Goal: Task Accomplishment & Management: Complete application form

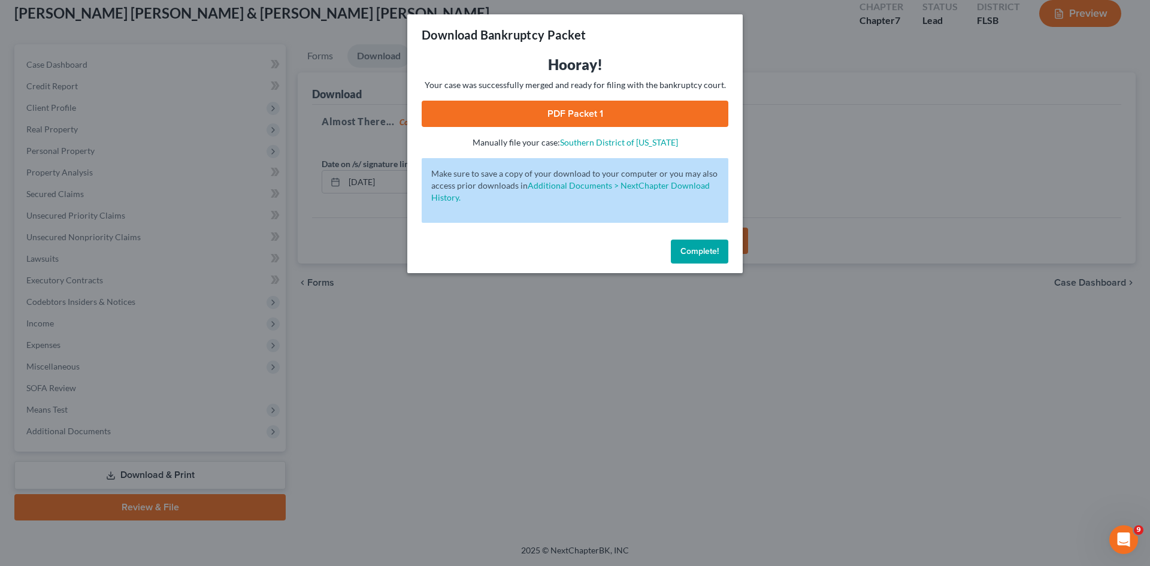
click at [703, 257] on button "Complete!" at bounding box center [699, 252] width 57 height 24
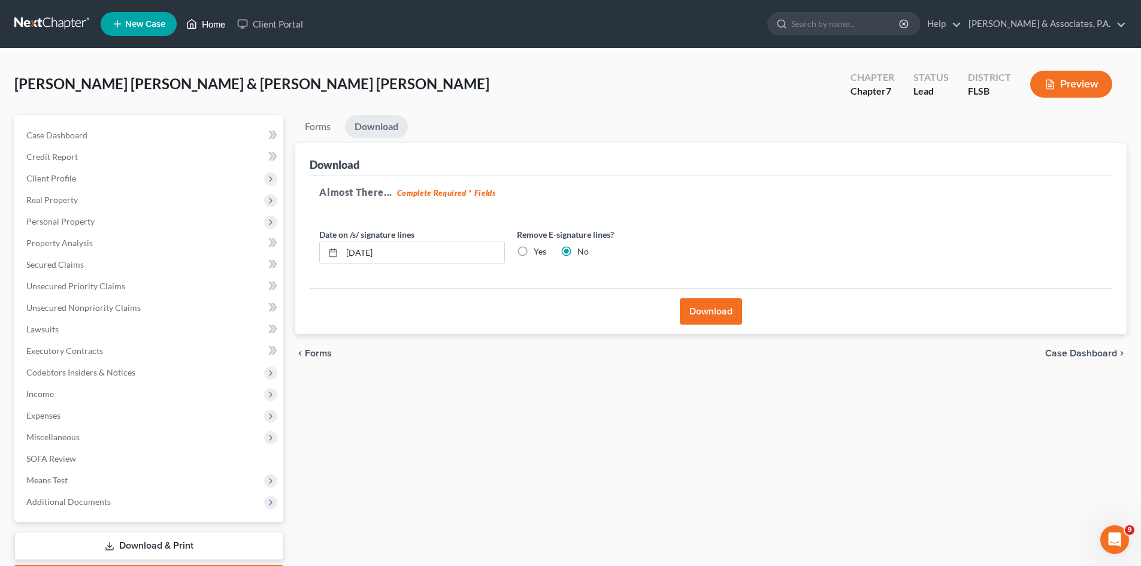
click at [218, 26] on link "Home" at bounding box center [205, 24] width 51 height 22
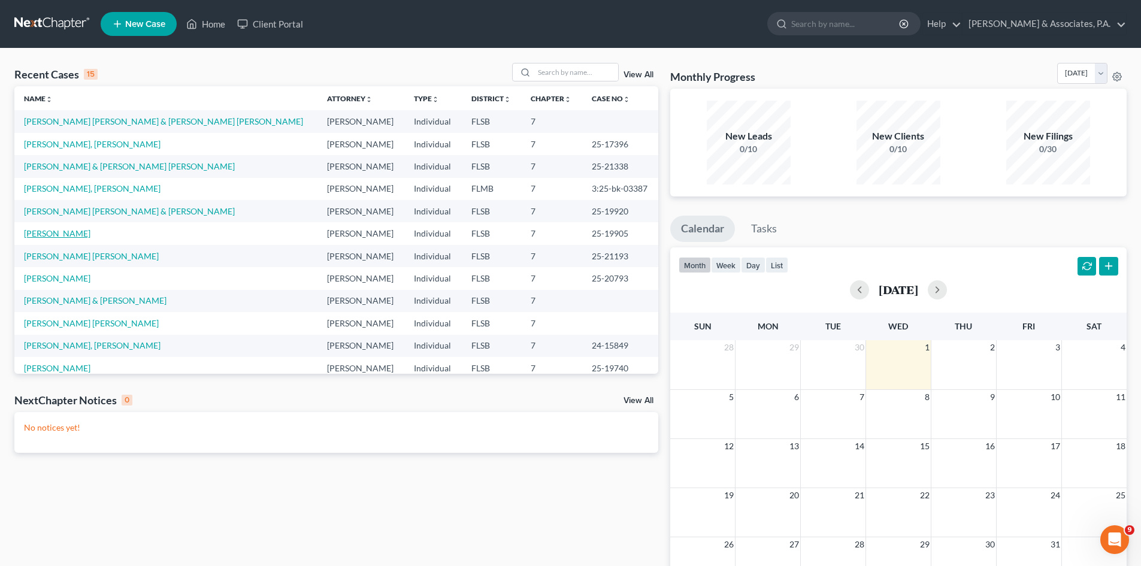
click at [62, 235] on link "[PERSON_NAME]" at bounding box center [57, 233] width 66 height 10
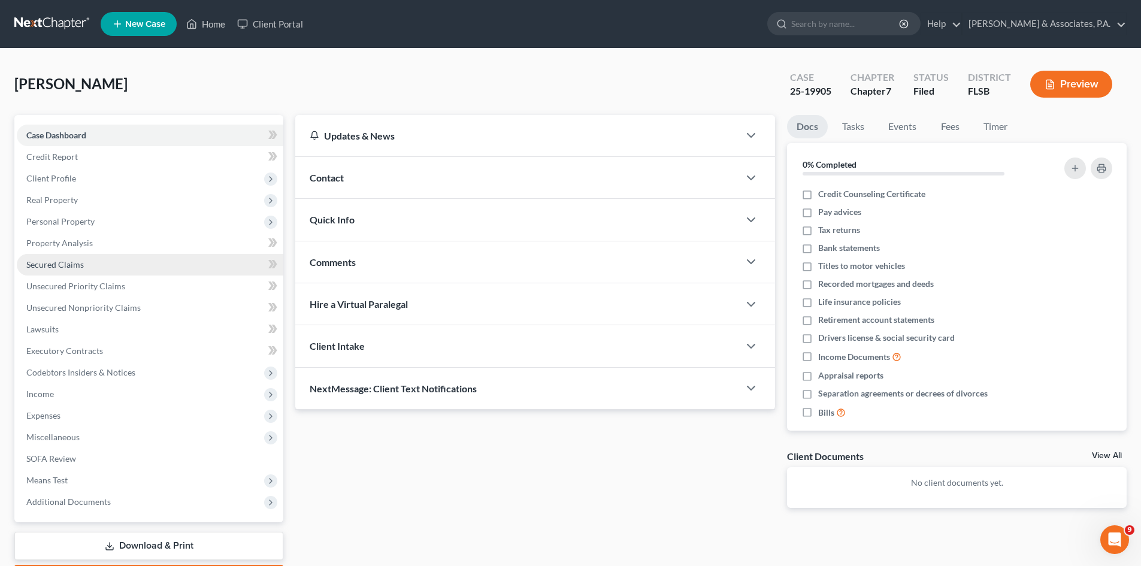
click at [73, 263] on span "Secured Claims" at bounding box center [54, 264] width 57 height 10
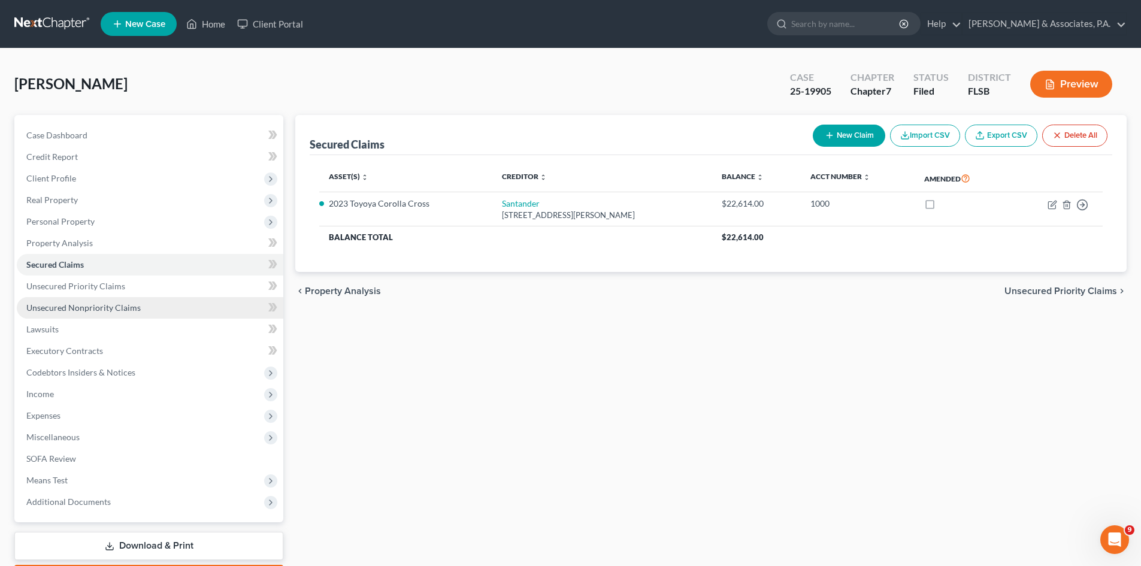
click at [77, 307] on span "Unsecured Nonpriority Claims" at bounding box center [83, 307] width 114 height 10
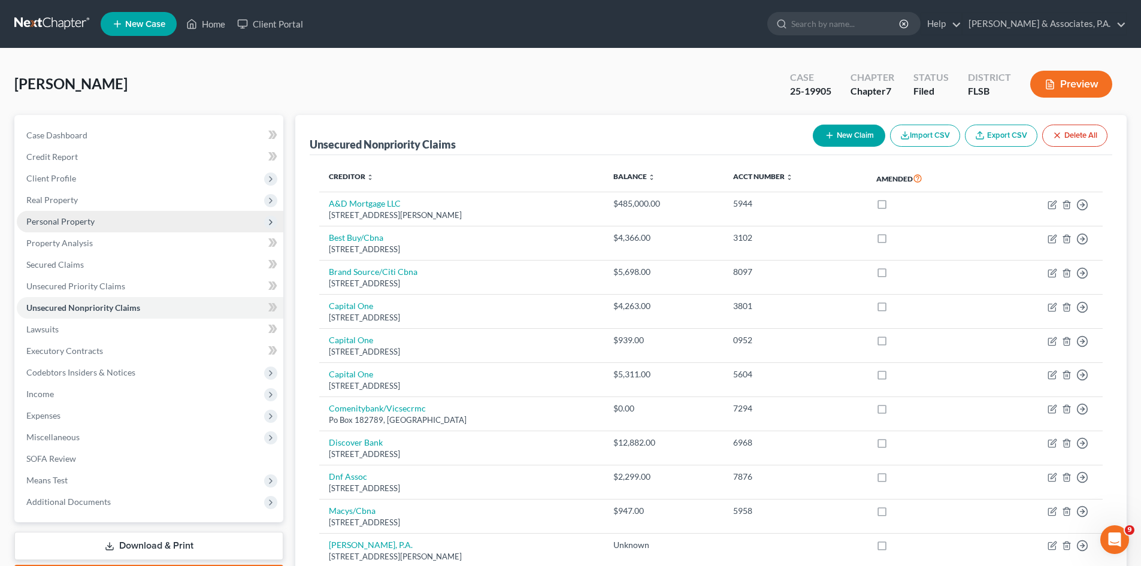
click at [50, 219] on span "Personal Property" at bounding box center [60, 221] width 68 height 10
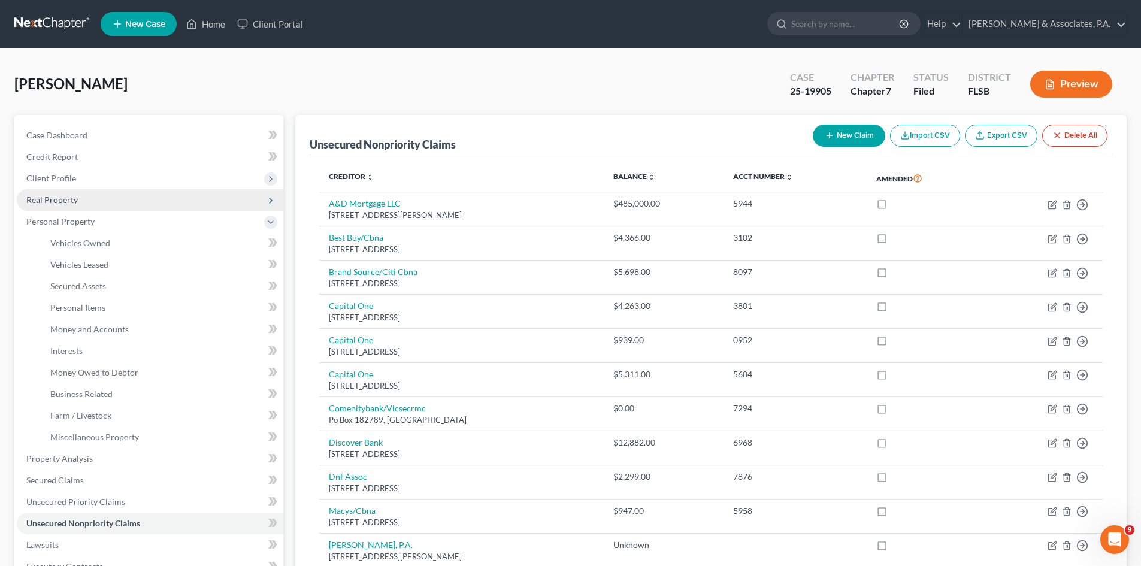
click at [64, 198] on span "Real Property" at bounding box center [52, 200] width 52 height 10
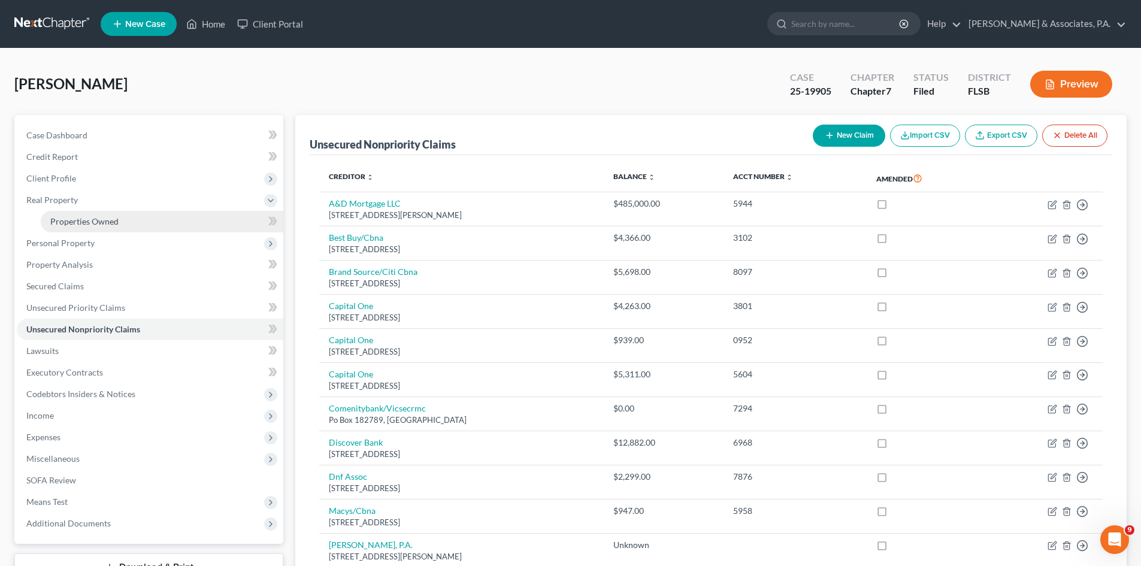
click at [86, 225] on span "Properties Owned" at bounding box center [84, 221] width 68 height 10
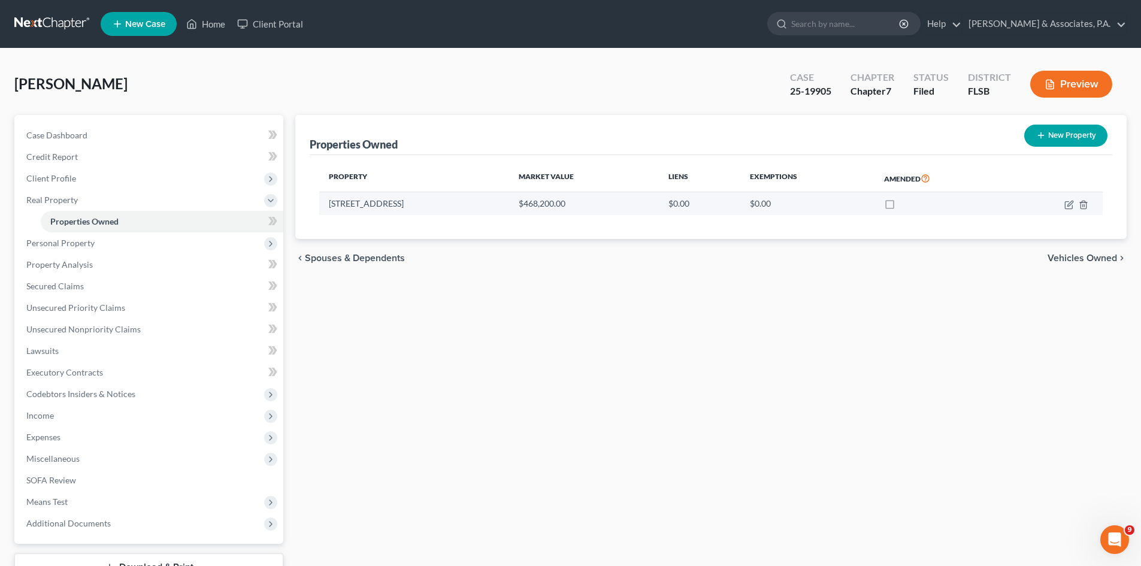
click at [432, 202] on td "[STREET_ADDRESS]" at bounding box center [414, 203] width 190 height 23
click at [1068, 204] on icon "button" at bounding box center [1069, 205] width 10 height 10
select select "9"
select select "3"
select select "0"
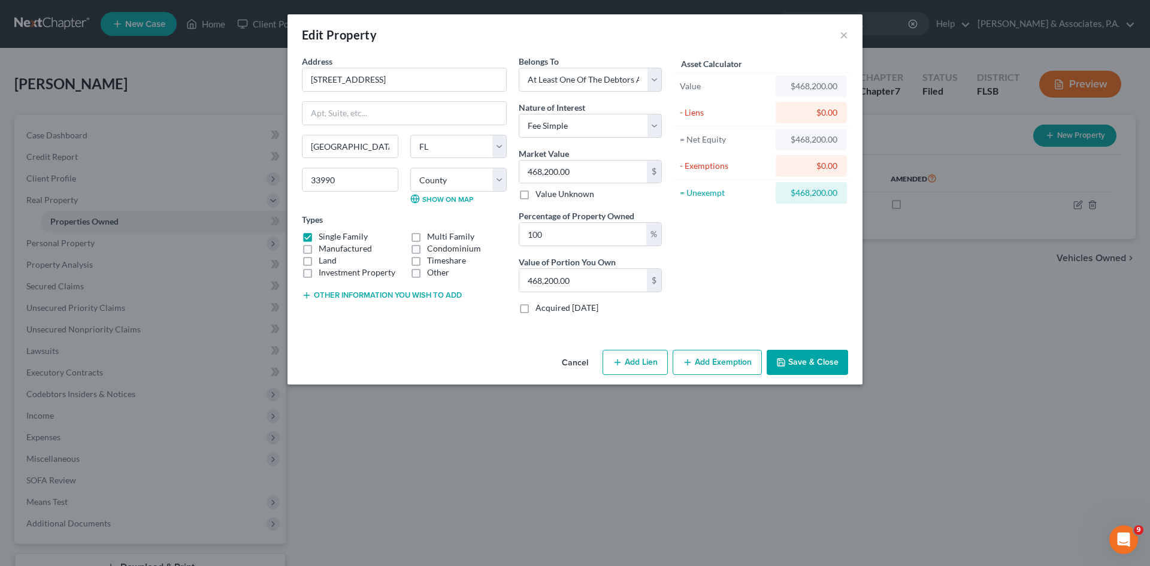
click at [807, 364] on button "Save & Close" at bounding box center [807, 362] width 81 height 25
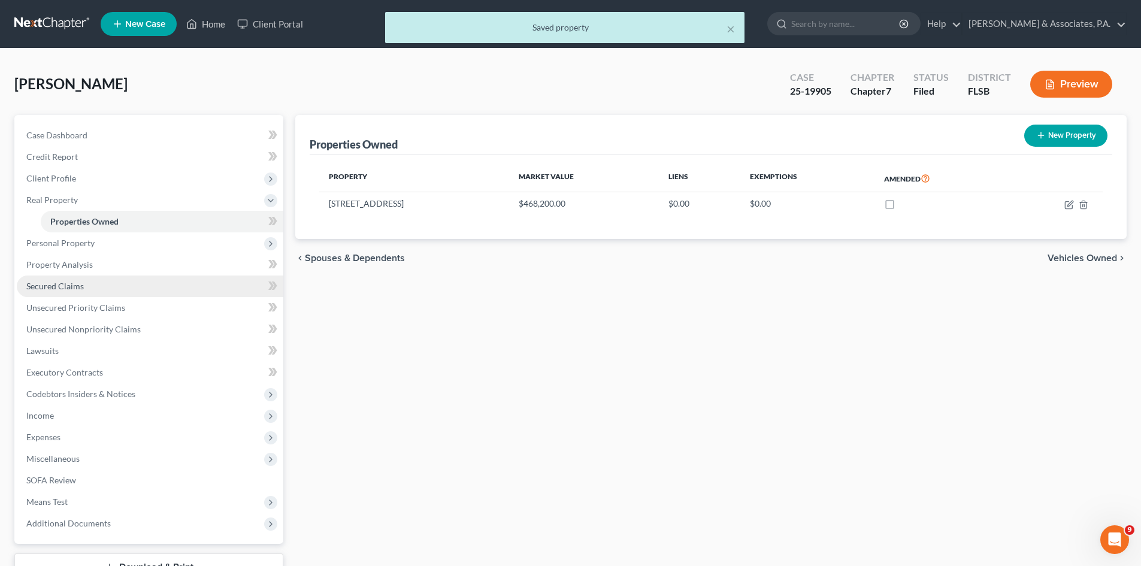
click at [69, 285] on span "Secured Claims" at bounding box center [54, 286] width 57 height 10
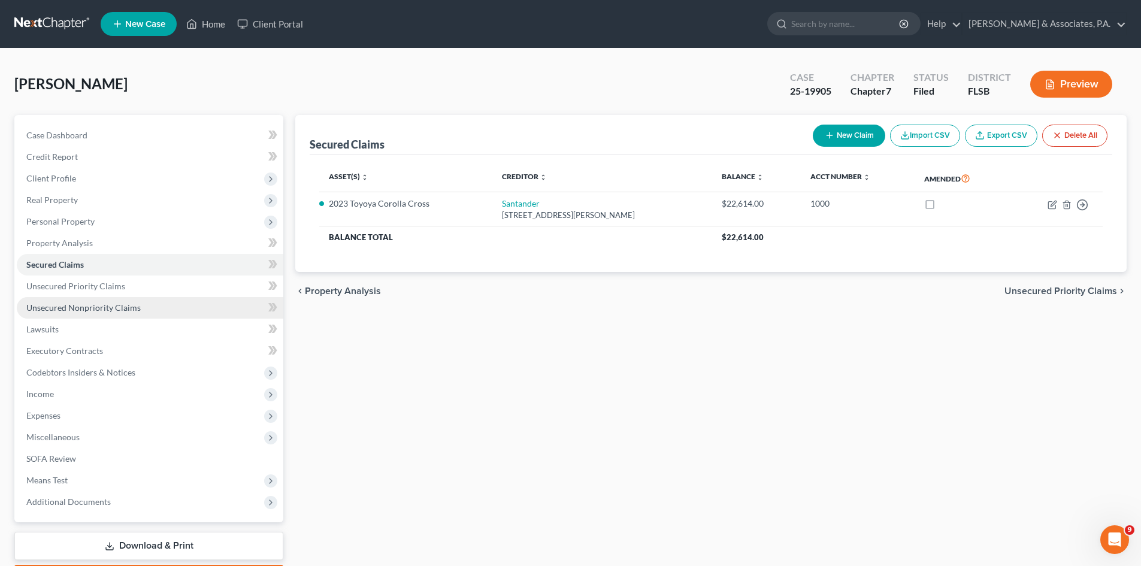
click at [81, 308] on span "Unsecured Nonpriority Claims" at bounding box center [83, 307] width 114 height 10
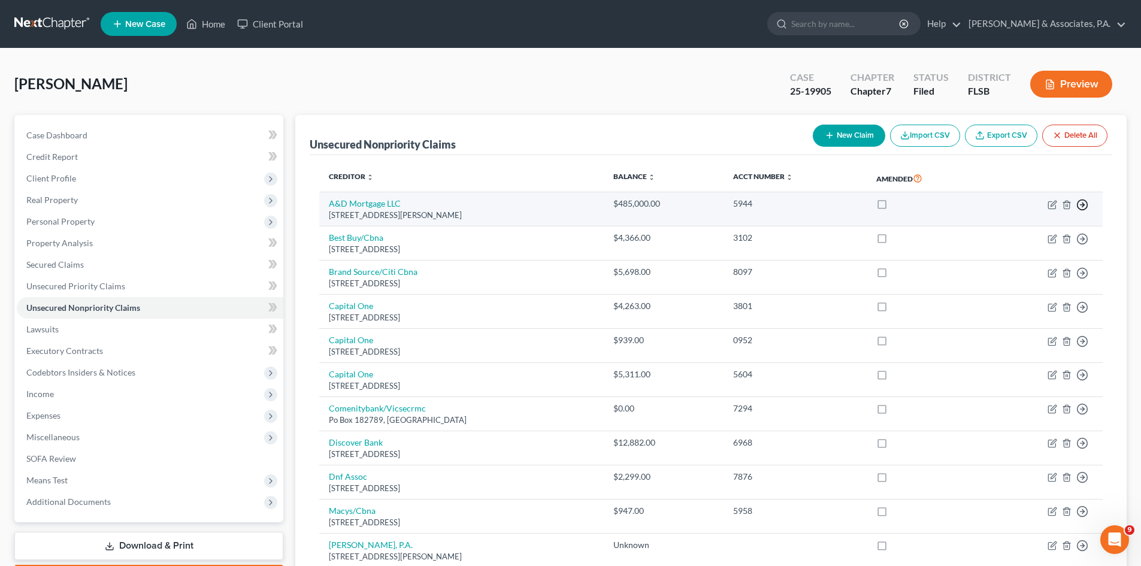
click at [1083, 205] on line "button" at bounding box center [1082, 205] width 4 height 0
click at [1028, 211] on link "Move to D" at bounding box center [1027, 213] width 100 height 20
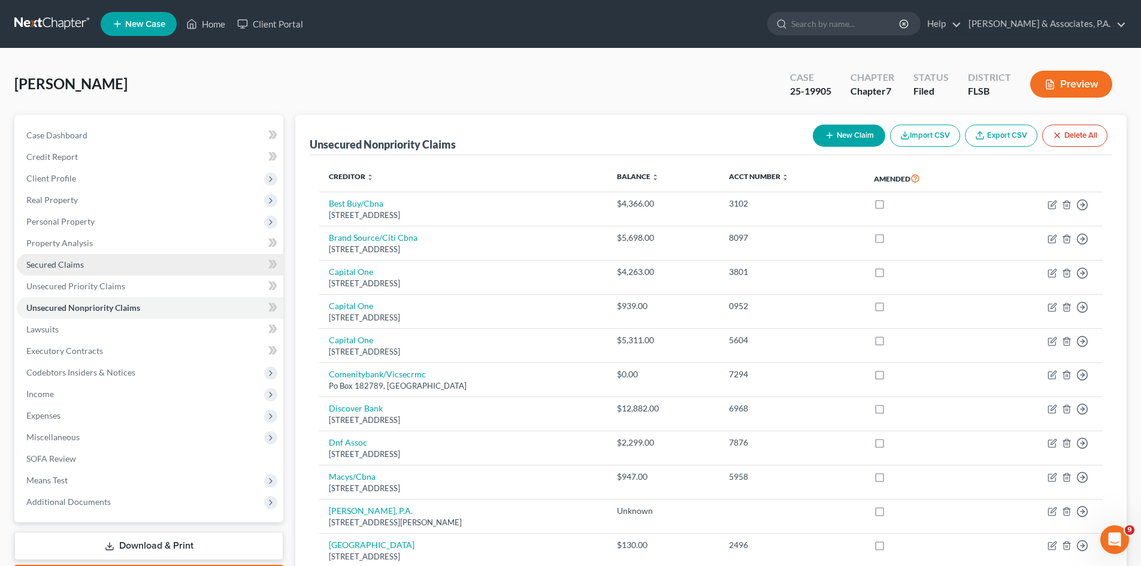
click at [65, 266] on span "Secured Claims" at bounding box center [54, 264] width 57 height 10
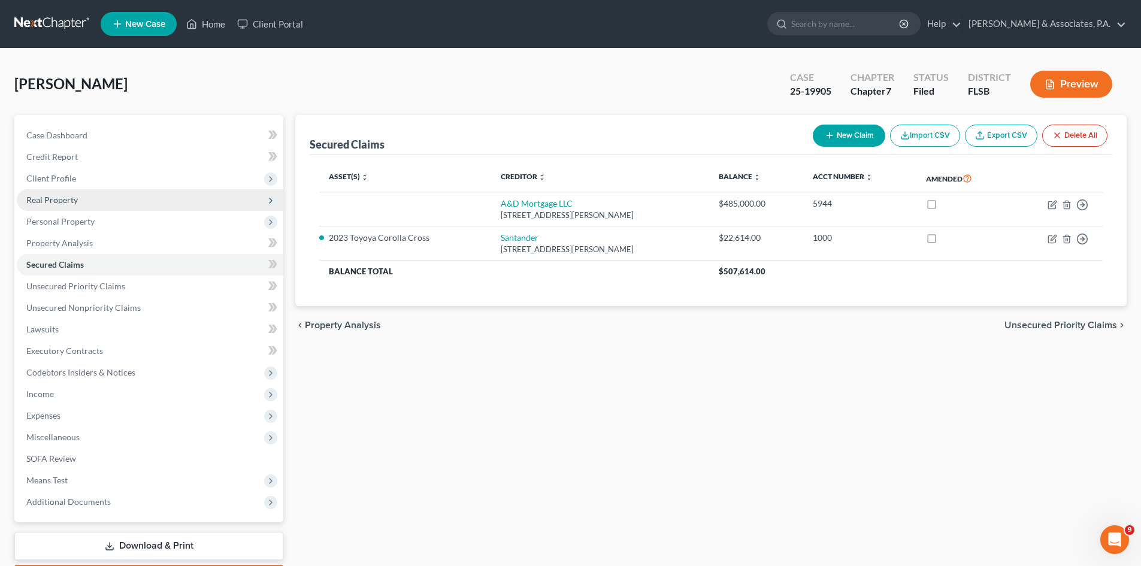
click at [58, 206] on span "Real Property" at bounding box center [150, 200] width 267 height 22
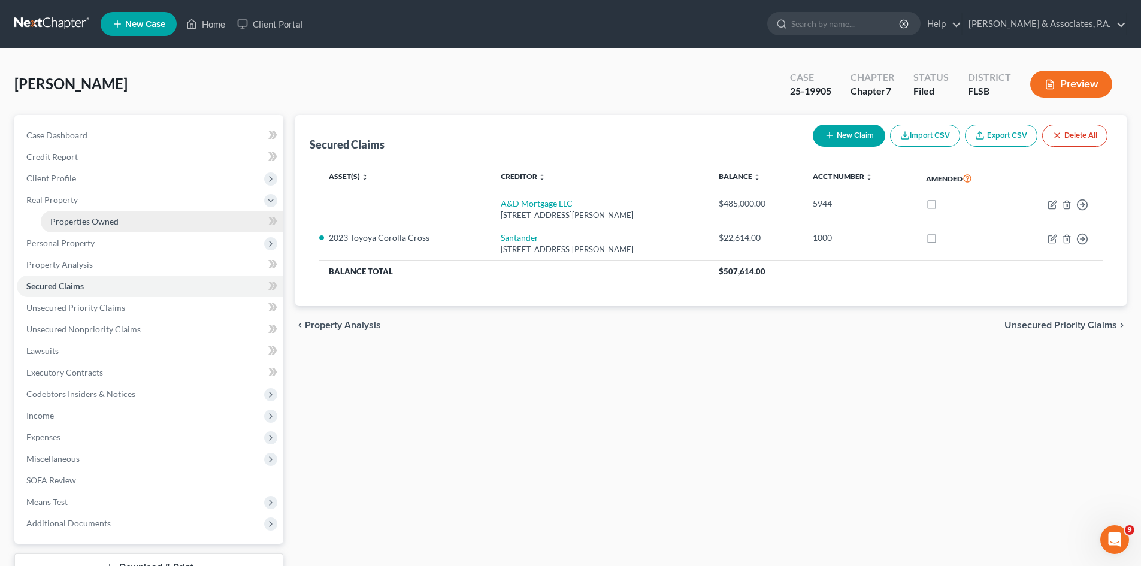
click at [77, 220] on span "Properties Owned" at bounding box center [84, 221] width 68 height 10
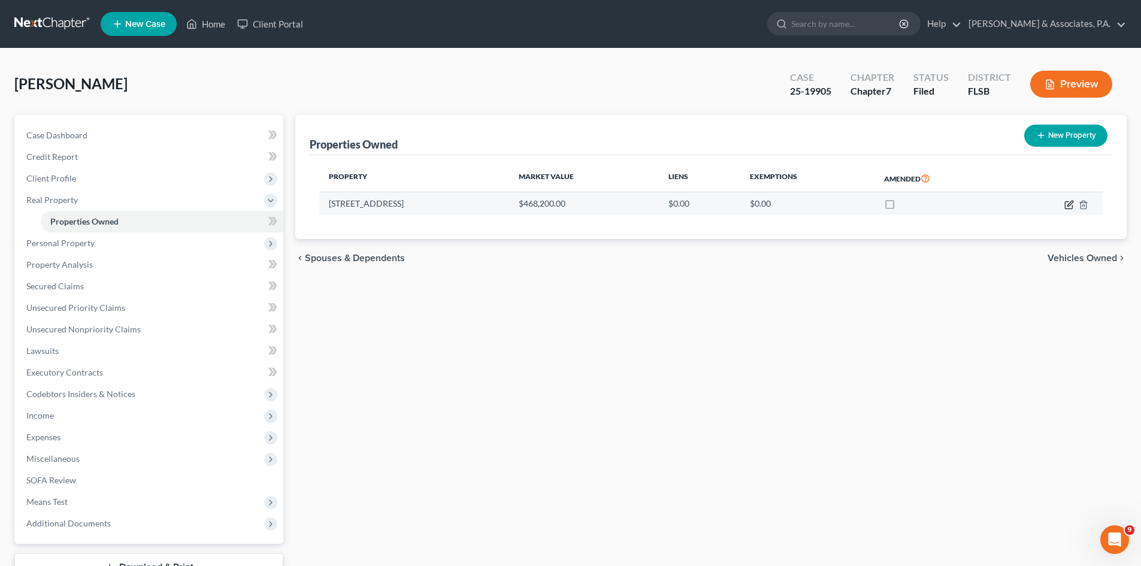
click at [1065, 205] on icon "button" at bounding box center [1068, 204] width 7 height 7
select select "9"
select select "34"
select select "3"
select select "0"
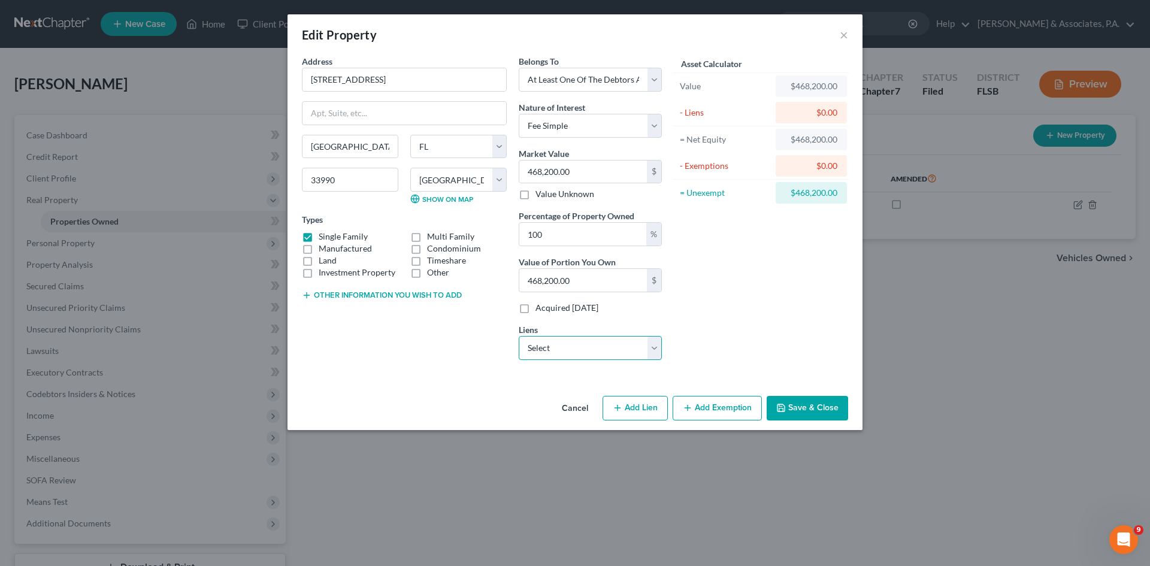
click at [602, 350] on select "Select A&D Mortgage LLC - $485,000.00" at bounding box center [590, 348] width 143 height 24
select select "9"
select select "3"
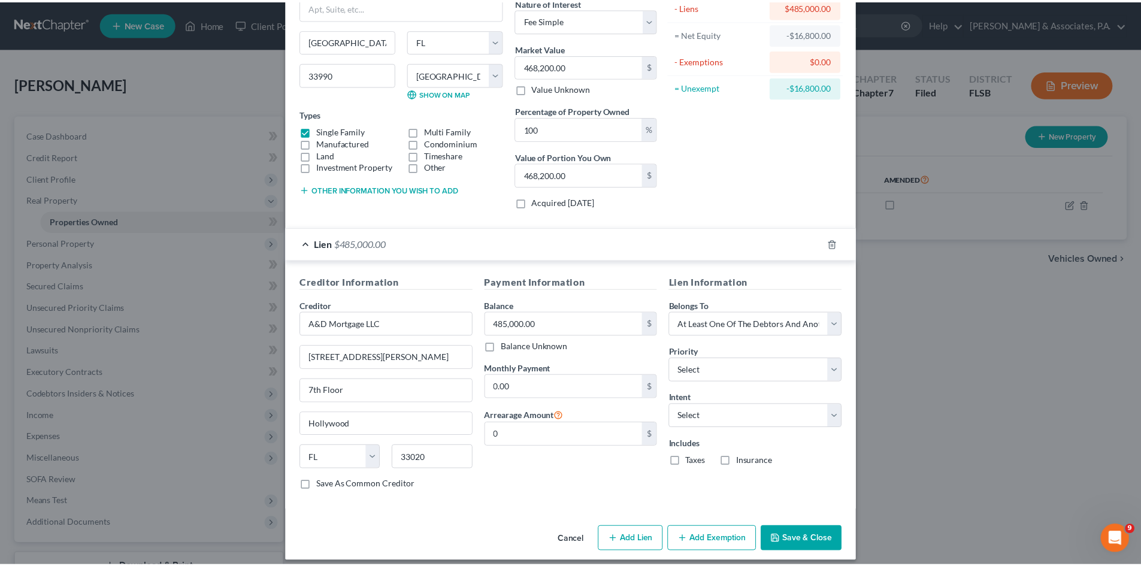
scroll to position [116, 0]
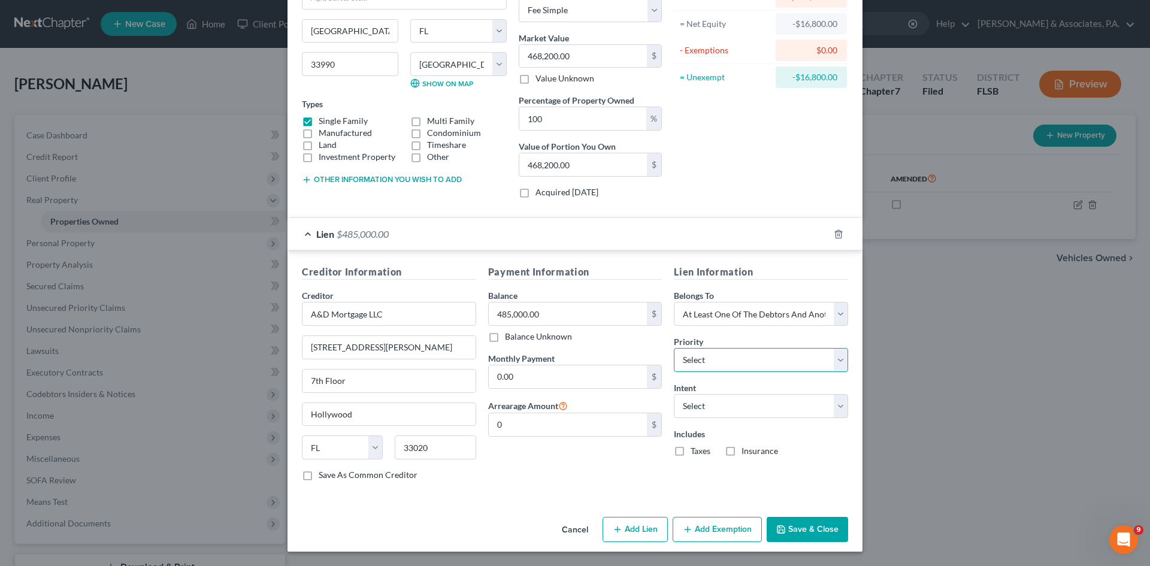
click at [719, 356] on select "Select 1st 2nd 3rd 4th 5th 6th 7th 8th 9th 10th 11th 12th 13th 14th 15th 16th 1…" at bounding box center [761, 360] width 174 height 24
select select "0"
click at [674, 348] on select "Select 1st 2nd 3rd 4th 5th 6th 7th 8th 9th 10th 11th 12th 13th 14th 15th 16th 1…" at bounding box center [761, 360] width 174 height 24
click at [743, 405] on select "Select Surrender Redeem Reaffirm Avoid Other" at bounding box center [761, 406] width 174 height 24
select select "0"
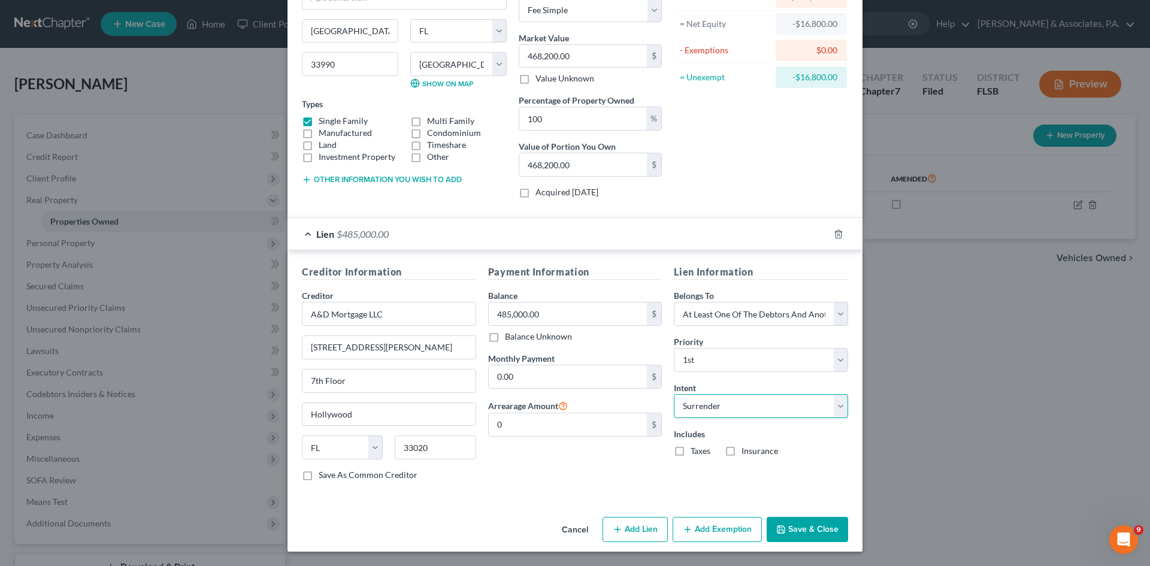
click at [674, 394] on select "Select Surrender Redeem Reaffirm Avoid Other" at bounding box center [761, 406] width 174 height 24
click at [794, 529] on button "Save & Close" at bounding box center [807, 529] width 81 height 25
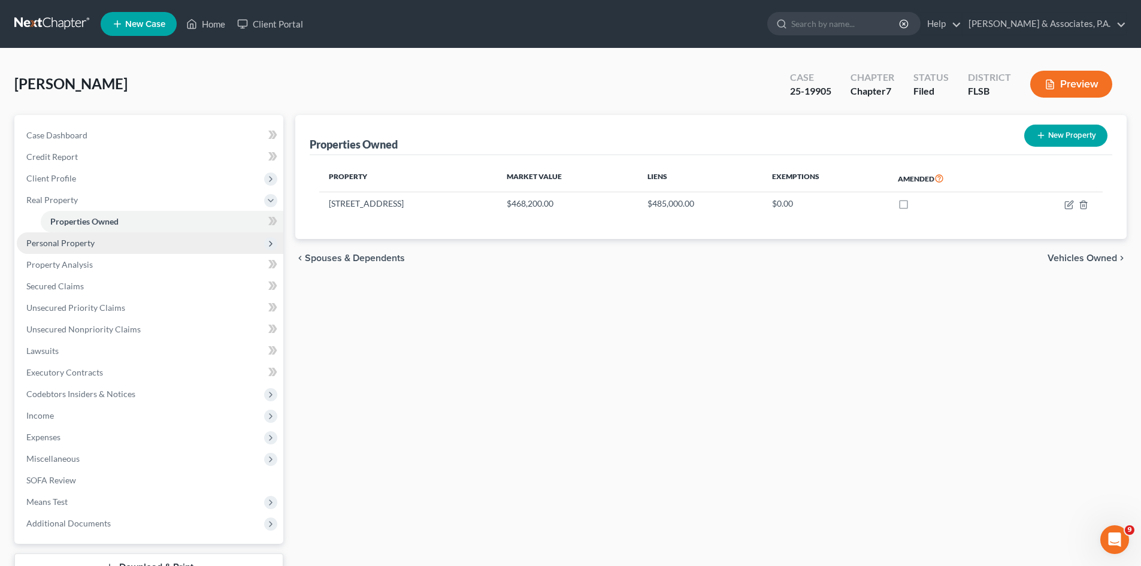
click at [78, 245] on span "Personal Property" at bounding box center [60, 243] width 68 height 10
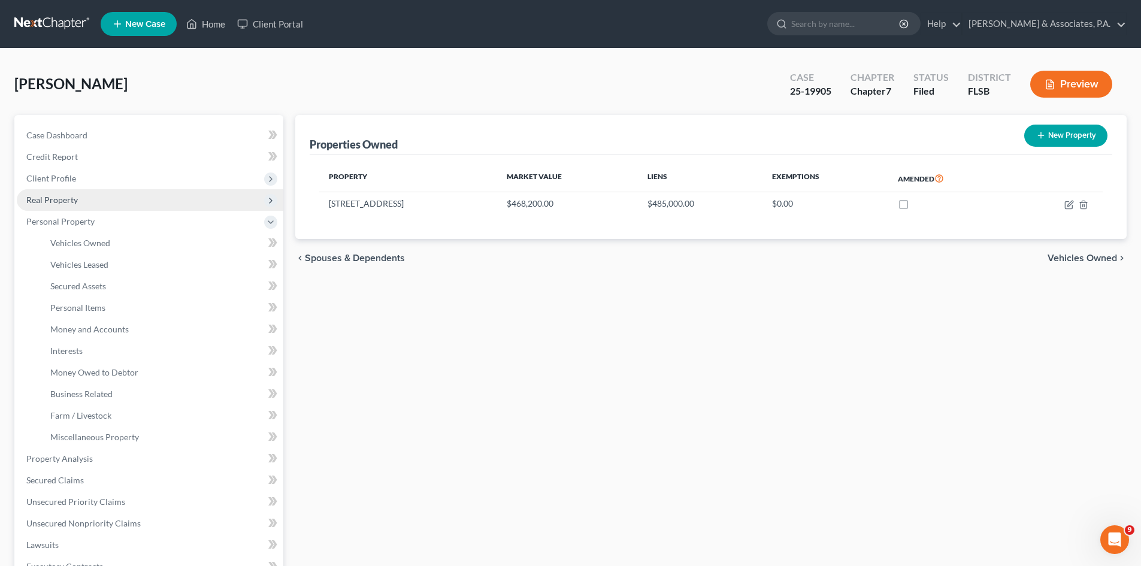
click at [74, 202] on span "Real Property" at bounding box center [52, 200] width 52 height 10
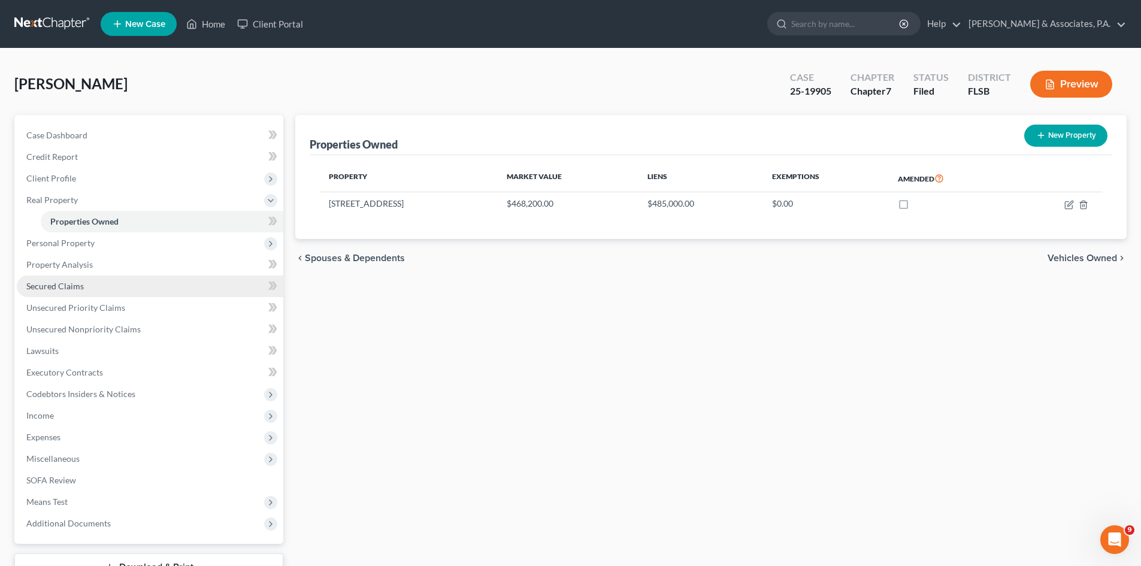
click at [81, 286] on span "Secured Claims" at bounding box center [54, 286] width 57 height 10
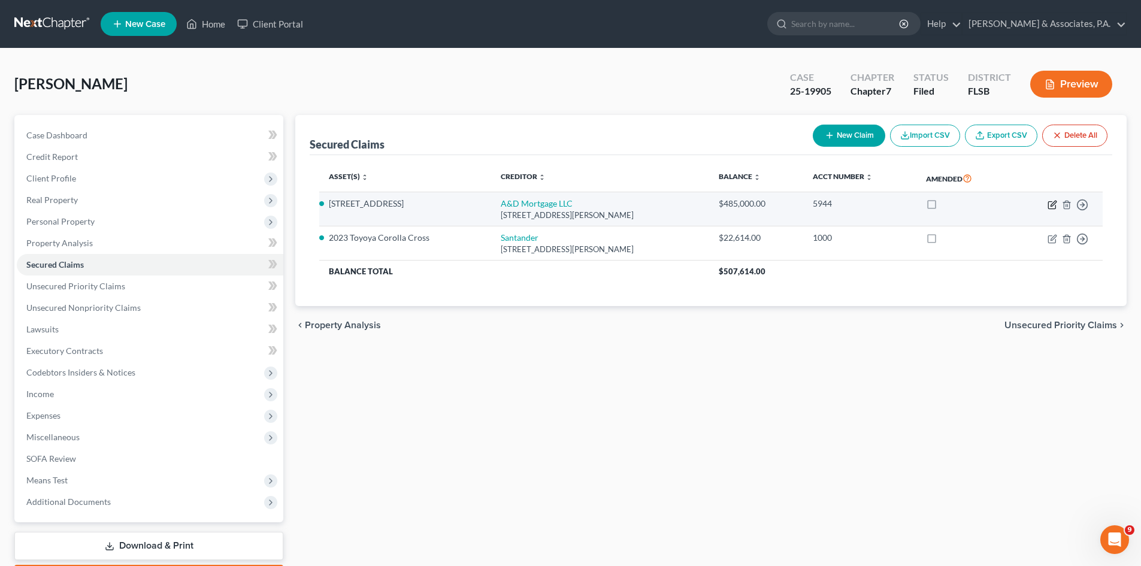
click at [1050, 202] on icon "button" at bounding box center [1052, 205] width 10 height 10
select select "9"
select select "0"
select select "3"
select select "0"
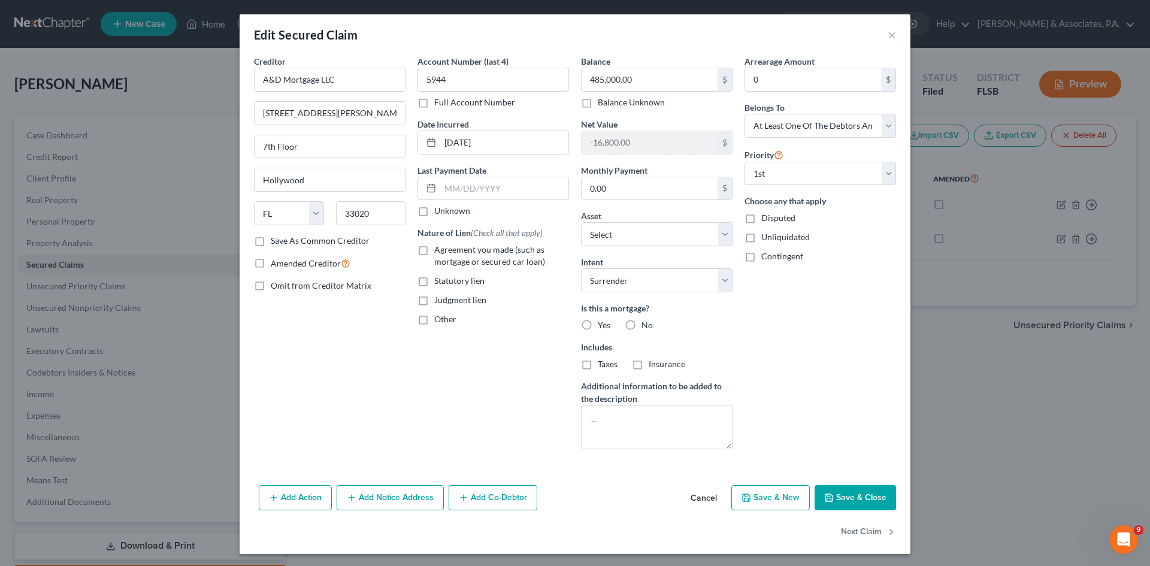
click at [598, 325] on label "Yes" at bounding box center [604, 325] width 13 height 12
click at [602, 325] on input "Yes" at bounding box center [606, 323] width 8 height 8
radio input "true"
click at [598, 364] on label "Taxes" at bounding box center [608, 364] width 20 height 12
click at [602, 364] on input "Taxes" at bounding box center [606, 362] width 8 height 8
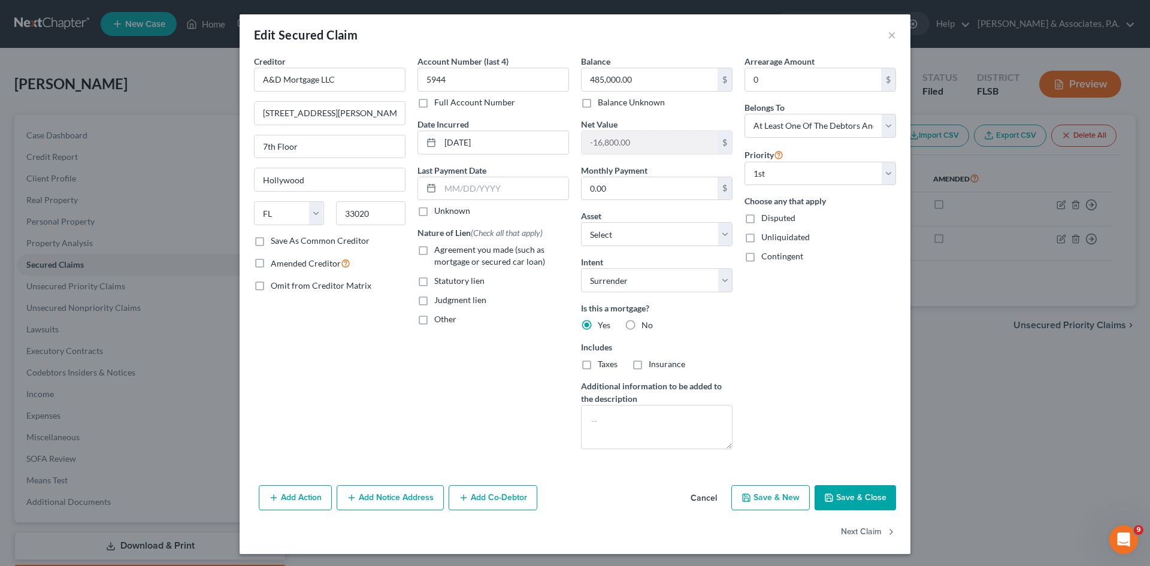
checkbox input "true"
click at [649, 365] on label "Insurance" at bounding box center [667, 364] width 37 height 12
click at [653, 365] on input "Insurance" at bounding box center [657, 362] width 8 height 8
checkbox input "true"
click at [434, 251] on label "Agreement you made (such as mortgage or secured car loan)" at bounding box center [501, 256] width 135 height 24
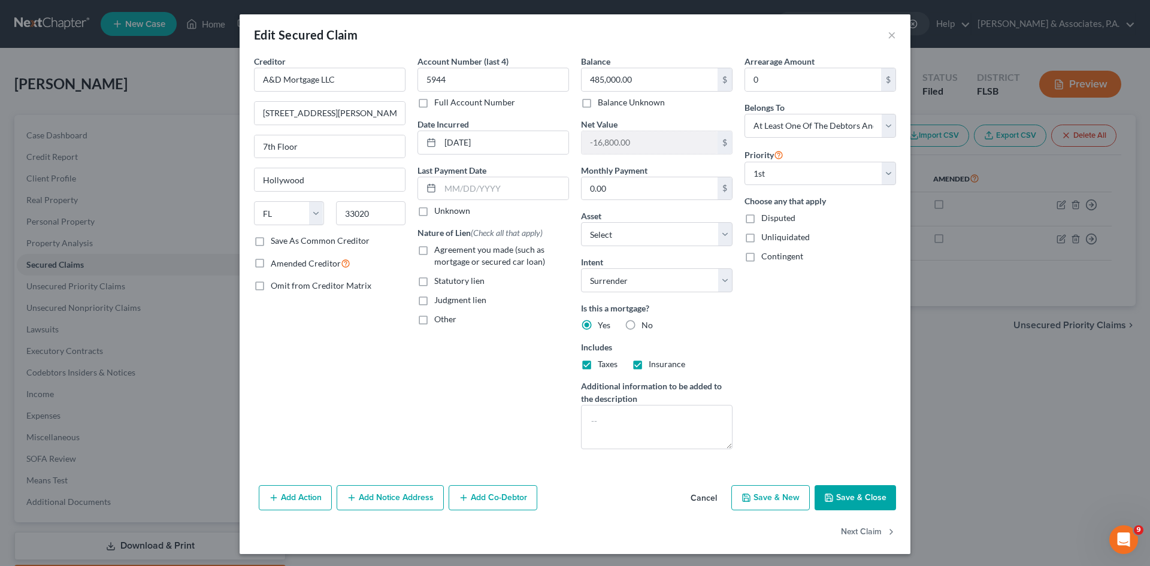
click at [439, 251] on input "Agreement you made (such as mortgage or secured car loan)" at bounding box center [443, 248] width 8 height 8
checkbox input "true"
click at [596, 420] on textarea at bounding box center [657, 427] width 152 height 44
type textarea "C"
click at [886, 126] on select "Select Debtor 1 Only Debtor 2 Only Debtor 1 And Debtor 2 Only At Least One Of T…" at bounding box center [820, 126] width 152 height 24
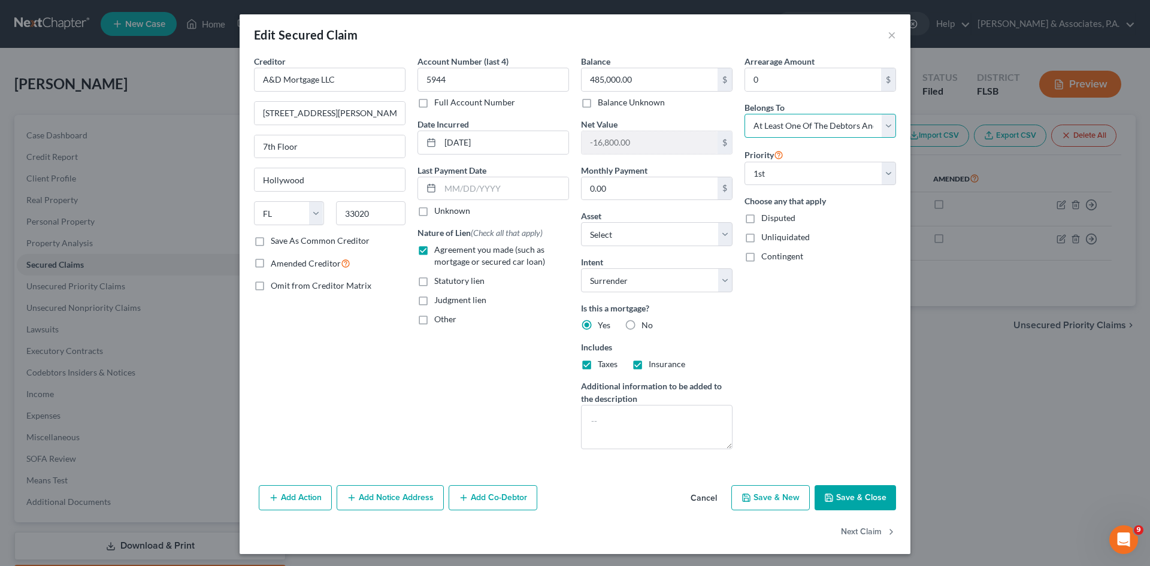
select select "4"
click at [744, 114] on select "Select Debtor 1 Only Debtor 2 Only Debtor 1 And Debtor 2 Only At Least One Of T…" at bounding box center [820, 126] width 152 height 24
click at [882, 126] on select "Select Debtor 1 Only Debtor 2 Only Debtor 1 And Debtor 2 Only At Least One Of T…" at bounding box center [820, 126] width 152 height 24
click at [744, 114] on select "Select Debtor 1 Only Debtor 2 Only Debtor 1 And Debtor 2 Only At Least One Of T…" at bounding box center [820, 126] width 152 height 24
click at [855, 495] on button "Save & Close" at bounding box center [854, 497] width 81 height 25
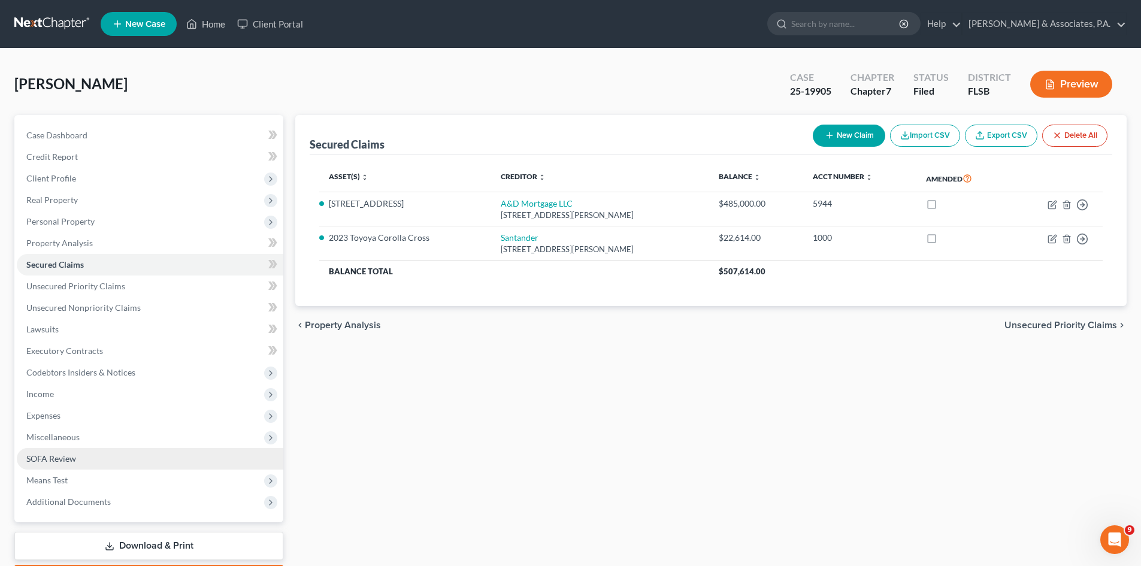
click at [65, 458] on span "SOFA Review" at bounding box center [51, 458] width 50 height 10
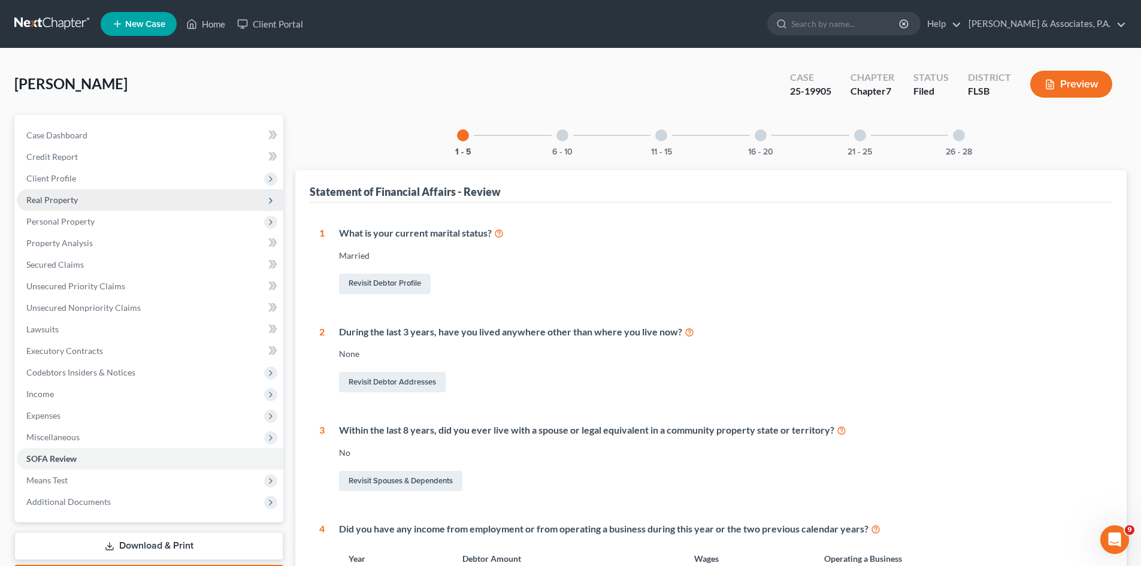
click at [73, 200] on span "Real Property" at bounding box center [52, 200] width 52 height 10
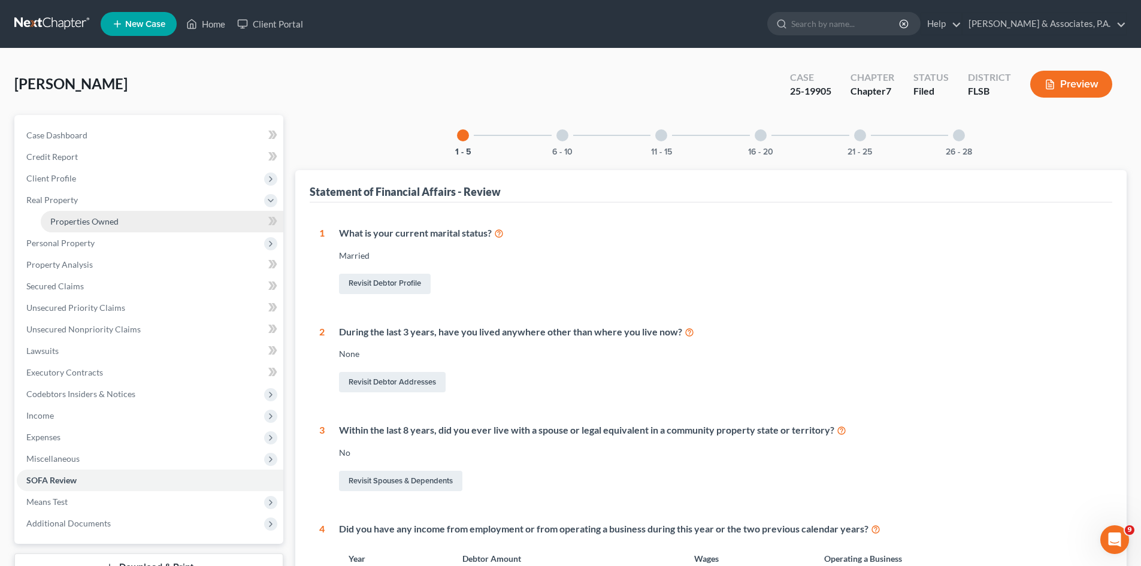
click at [88, 231] on link "Properties Owned" at bounding box center [162, 222] width 243 height 22
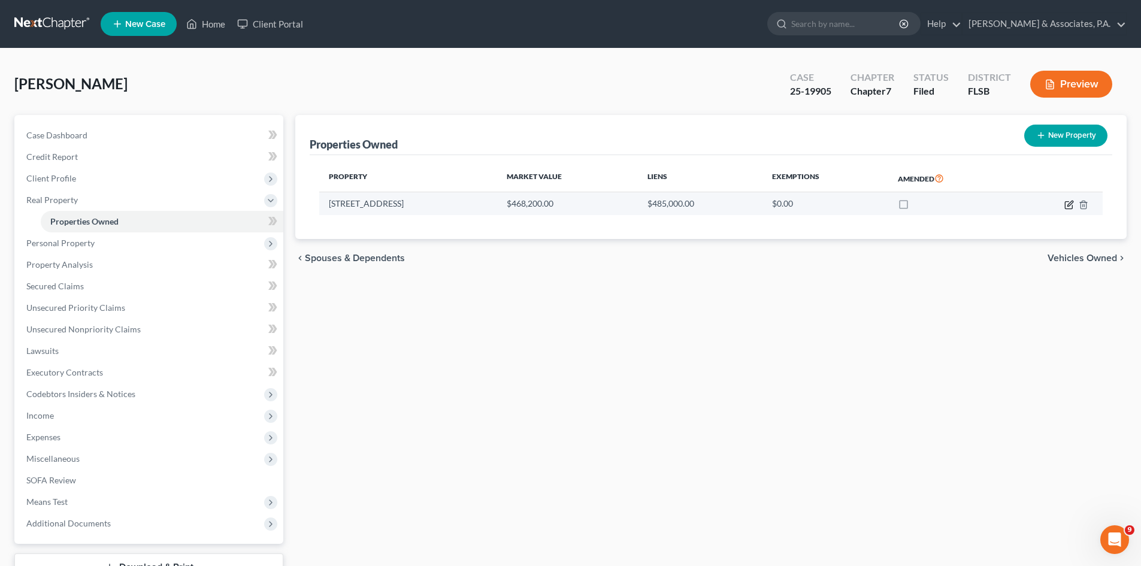
click at [1068, 204] on icon "button" at bounding box center [1069, 205] width 10 height 10
select select "9"
select select "34"
select select "3"
select select "0"
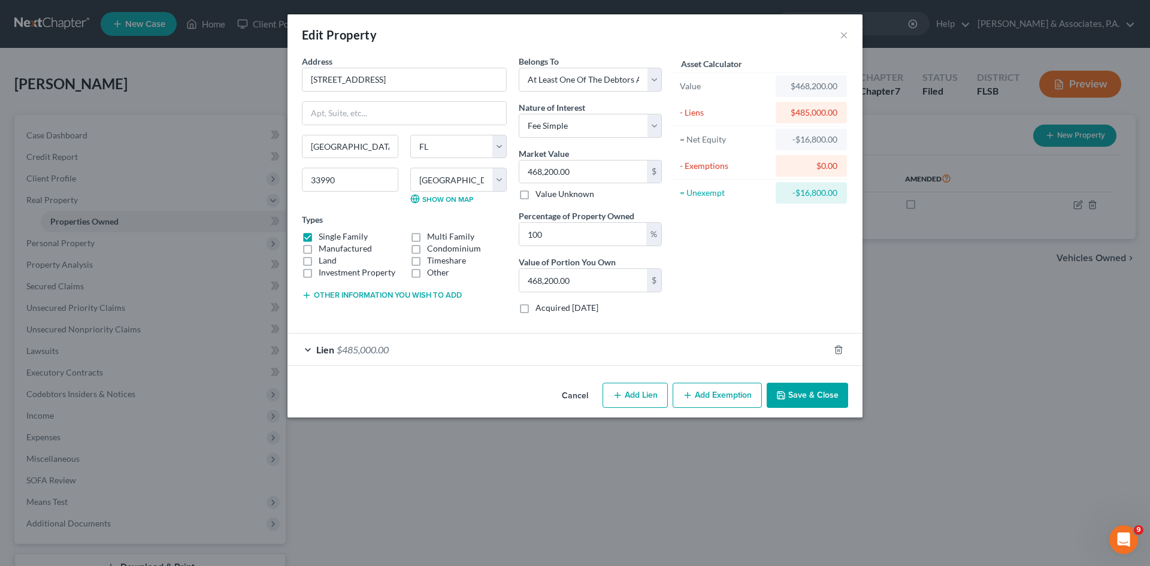
click at [794, 394] on button "Save & Close" at bounding box center [807, 395] width 81 height 25
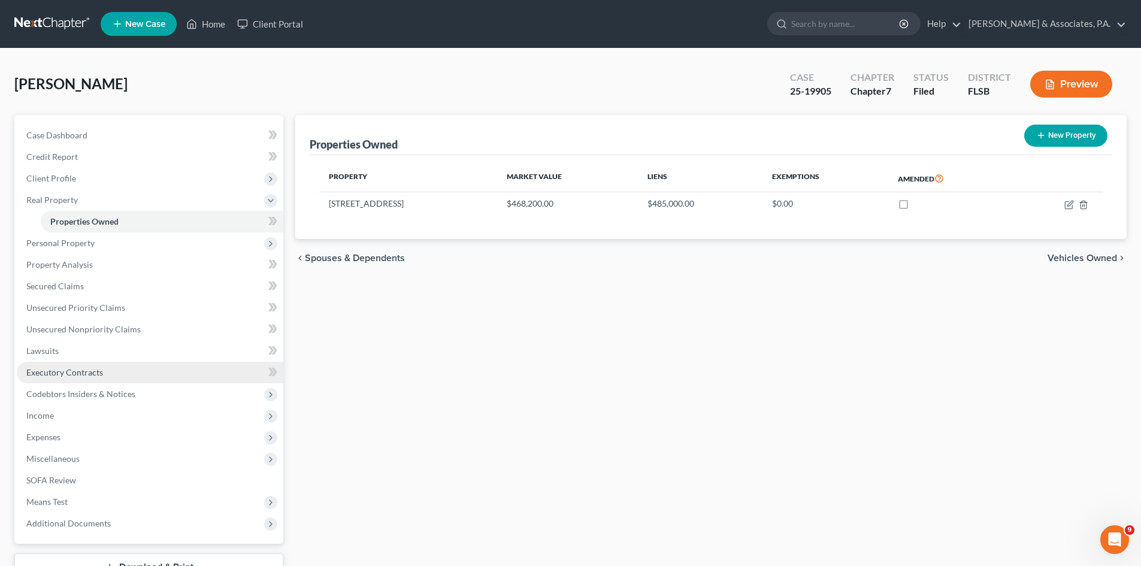
click at [96, 373] on span "Executory Contracts" at bounding box center [64, 372] width 77 height 10
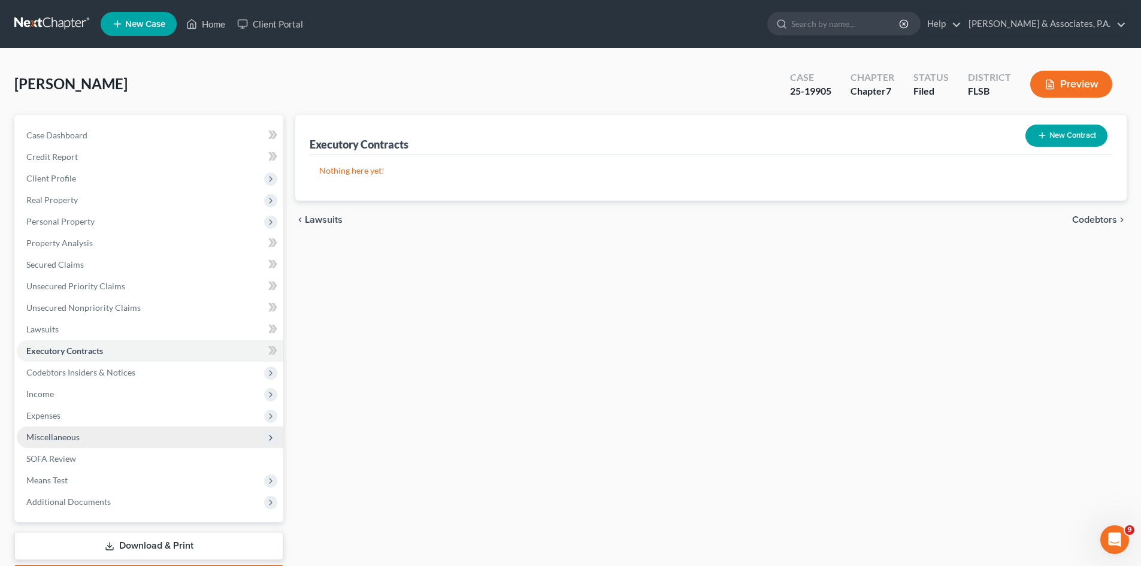
click at [113, 435] on span "Miscellaneous" at bounding box center [150, 437] width 267 height 22
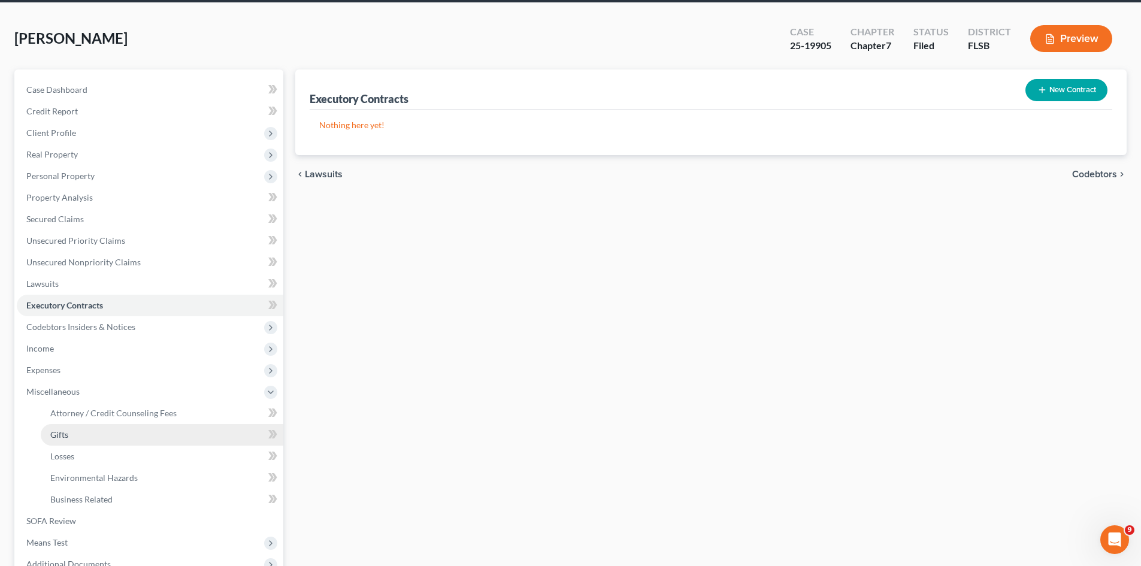
scroll to position [120, 0]
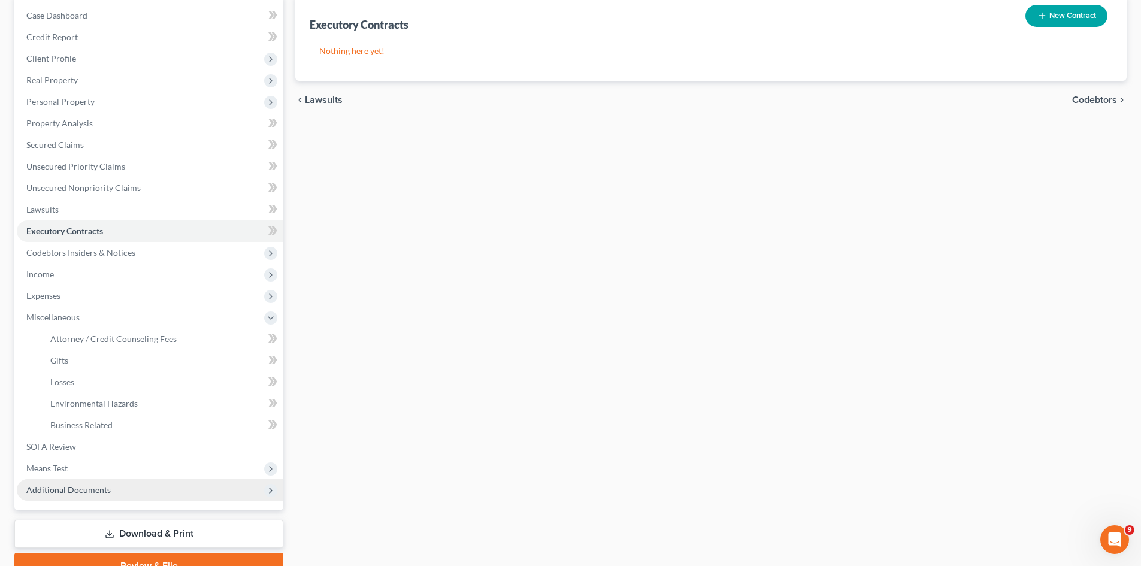
click at [77, 490] on span "Additional Documents" at bounding box center [68, 490] width 84 height 10
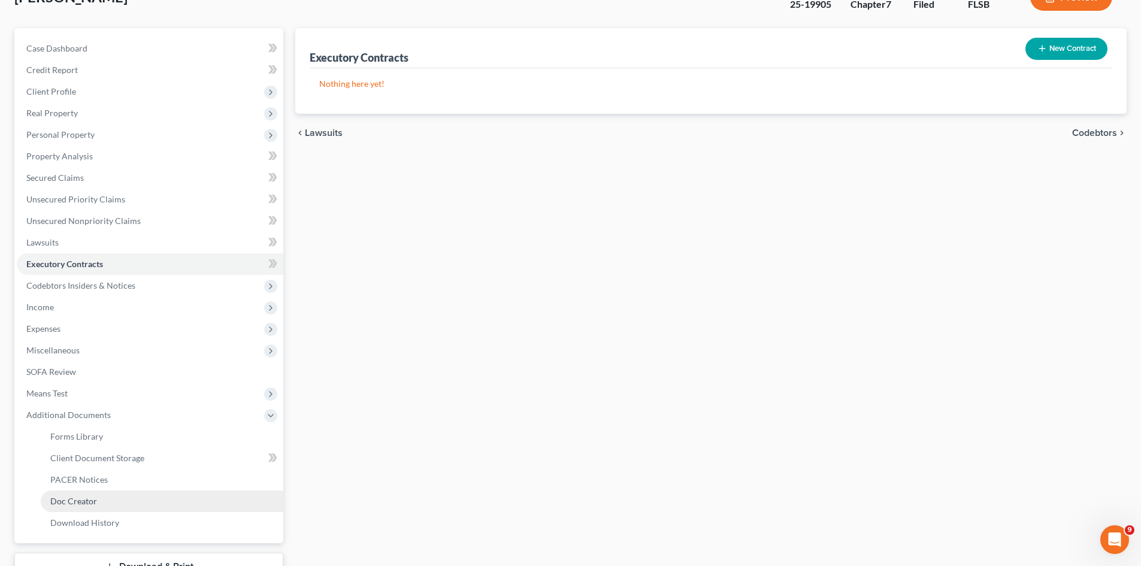
scroll to position [60, 0]
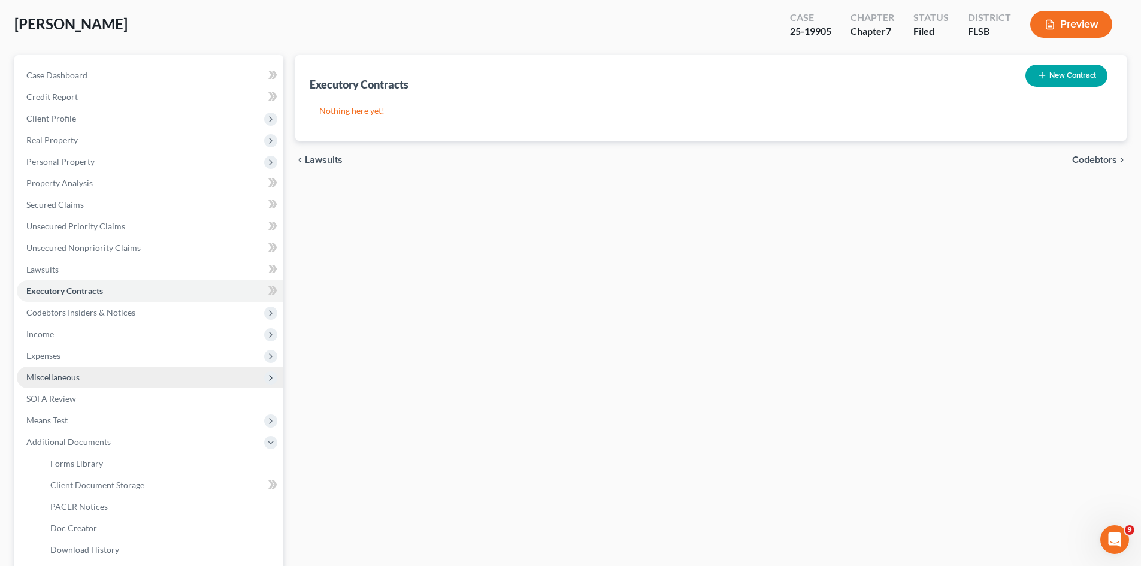
click at [110, 371] on span "Miscellaneous" at bounding box center [150, 378] width 267 height 22
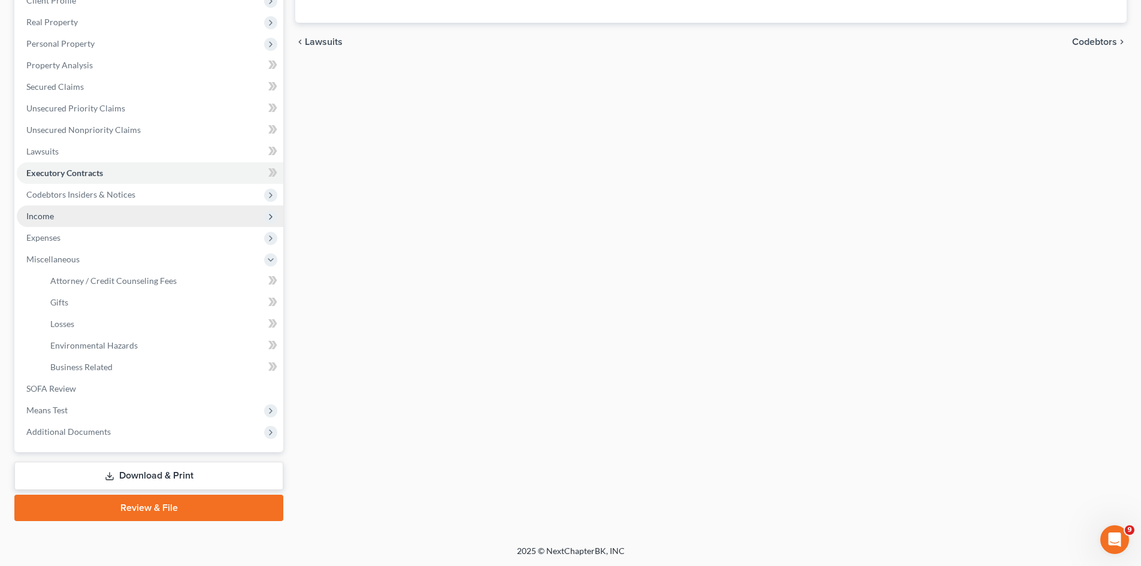
scroll to position [178, 0]
click at [161, 474] on link "Download & Print" at bounding box center [148, 475] width 269 height 28
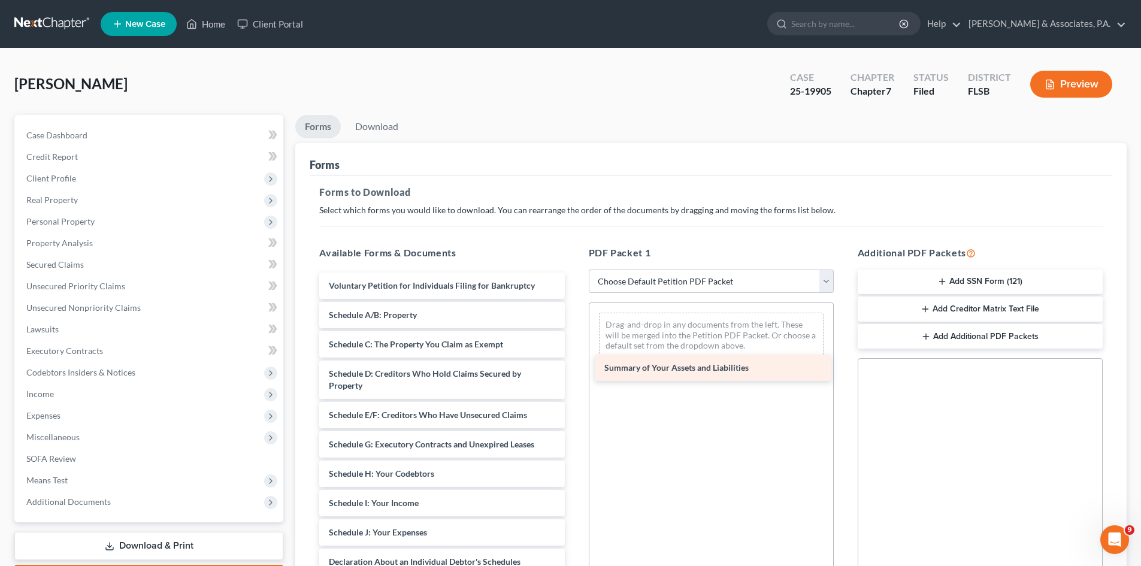
drag, startPoint x: 396, startPoint y: 314, endPoint x: 672, endPoint y: 366, distance: 280.4
click at [574, 366] on div "Summary of Your Assets and Liabilities Voluntary Petition for Individuals Filin…" at bounding box center [442, 544] width 264 height 544
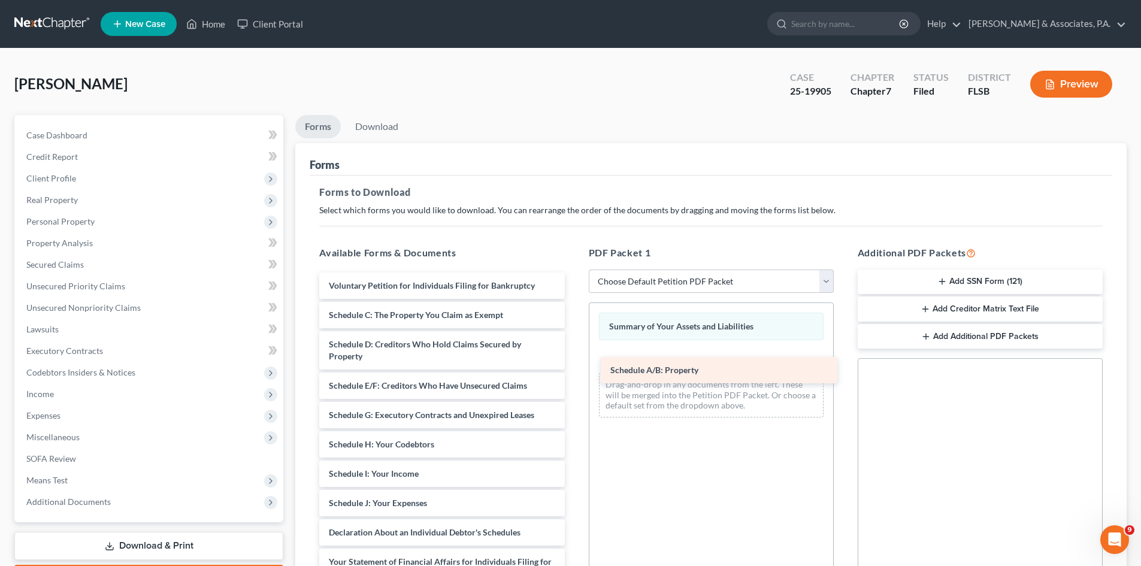
drag, startPoint x: 387, startPoint y: 314, endPoint x: 662, endPoint y: 363, distance: 278.7
click at [574, 363] on div "Schedule A/B: Property Voluntary Petition for Individuals Filing for Bankruptcy…" at bounding box center [442, 529] width 264 height 514
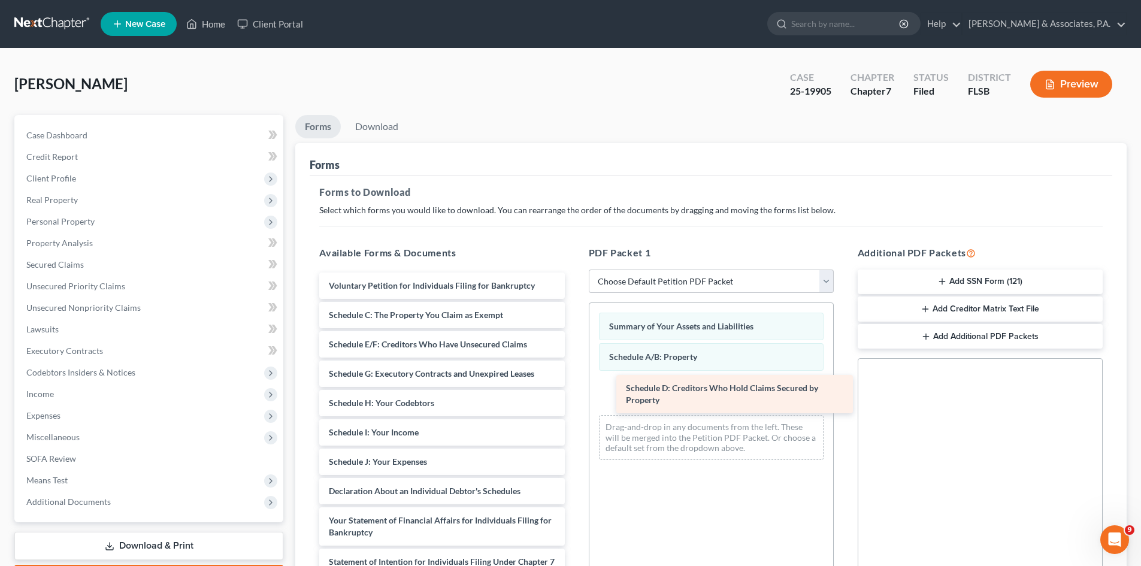
drag, startPoint x: 396, startPoint y: 350, endPoint x: 694, endPoint y: 393, distance: 300.3
click at [574, 393] on div "Schedule D: Creditors Who Hold Claims Secured by Property Voluntary Petition fo…" at bounding box center [442, 508] width 264 height 473
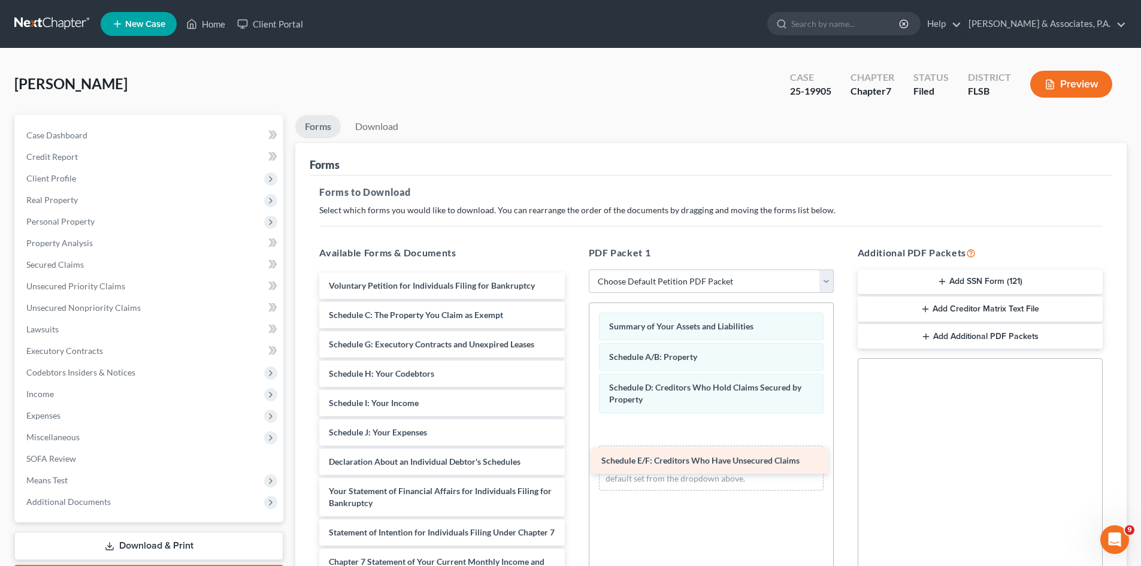
drag, startPoint x: 398, startPoint y: 344, endPoint x: 670, endPoint y: 461, distance: 296.2
click at [574, 461] on div "Schedule E/F: Creditors Who Have Unsecured Claims Voluntary Petition for Indivi…" at bounding box center [442, 494] width 264 height 444
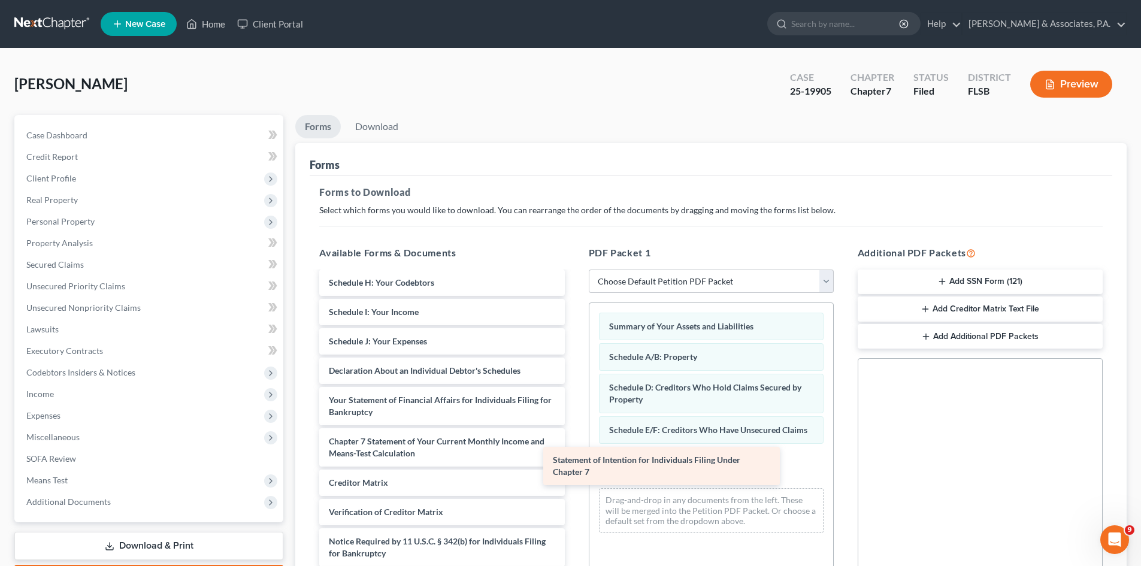
scroll to position [91, 0]
drag, startPoint x: 402, startPoint y: 414, endPoint x: 682, endPoint y: 464, distance: 284.6
click at [574, 464] on div "Statement of Intention for Individuals Filing Under Chapter 7 Voluntary Petitio…" at bounding box center [442, 388] width 264 height 414
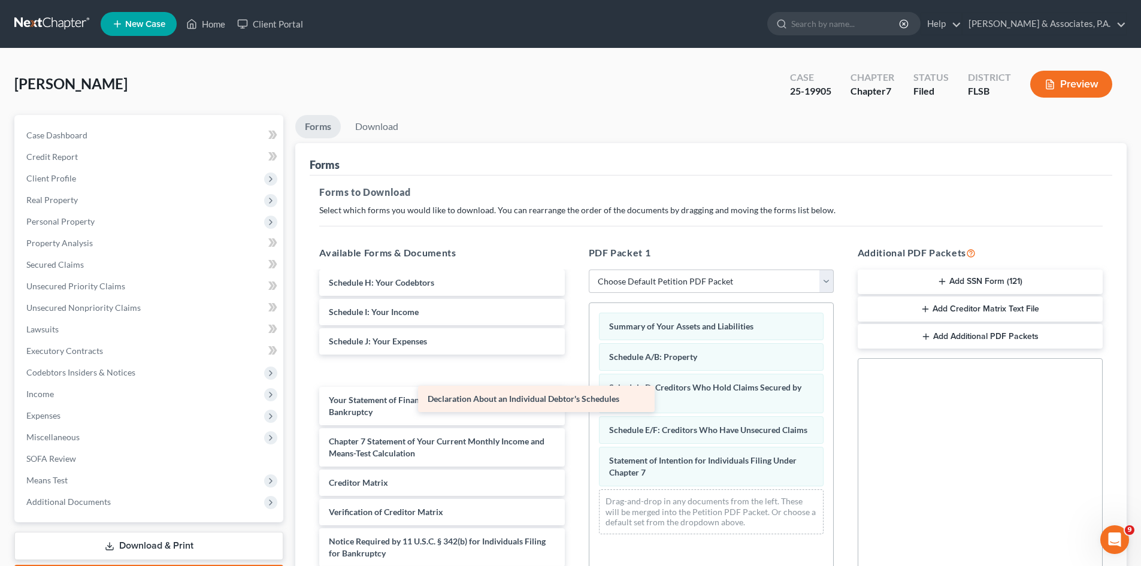
scroll to position [62, 0]
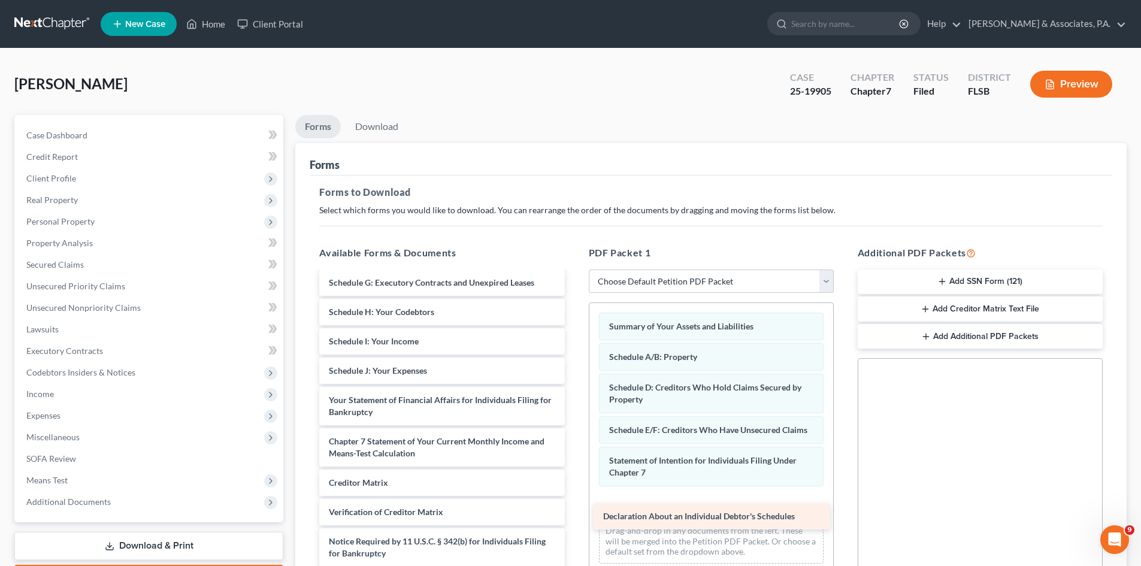
drag, startPoint x: 406, startPoint y: 370, endPoint x: 680, endPoint y: 516, distance: 310.5
click at [574, 516] on div "Declaration About an Individual Debtor's Schedules Voluntary Petition for Indiv…" at bounding box center [442, 403] width 264 height 385
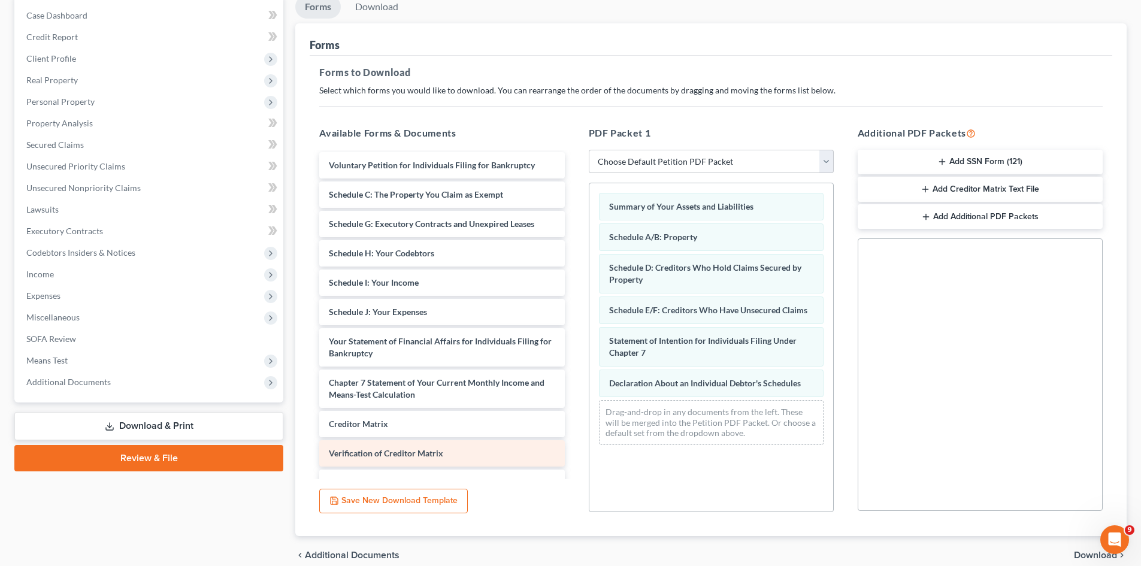
scroll to position [0, 0]
click at [623, 162] on select "Choose Default Petition PDF Packet Complete Bankruptcy Petition (all forms and …" at bounding box center [711, 162] width 245 height 24
select select "2"
click at [589, 150] on select "Choose Default Petition PDF Packet Complete Bankruptcy Petition (all forms and …" at bounding box center [711, 162] width 245 height 24
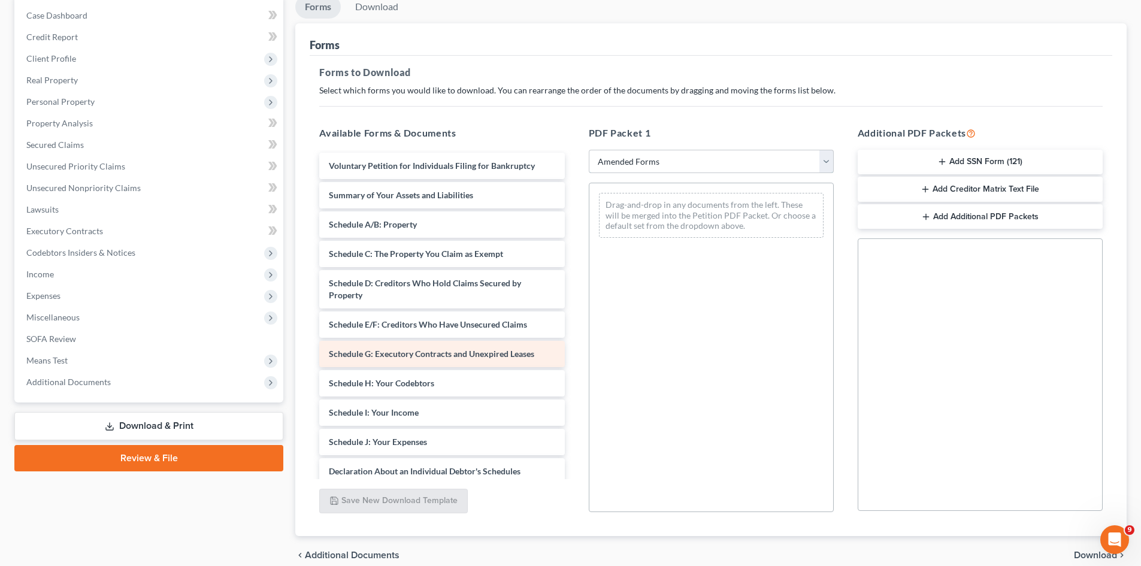
scroll to position [60, 0]
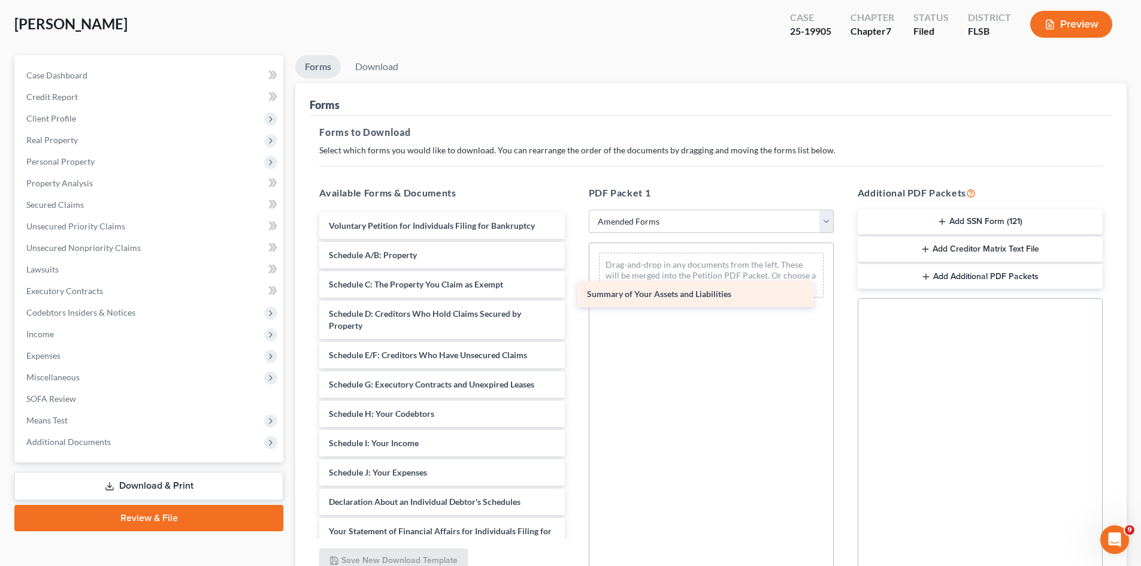
drag, startPoint x: 376, startPoint y: 257, endPoint x: 658, endPoint y: 296, distance: 285.3
click at [574, 296] on div "Summary of Your Assets and Liabilities Voluntary Petition for Individuals Filin…" at bounding box center [442, 485] width 264 height 544
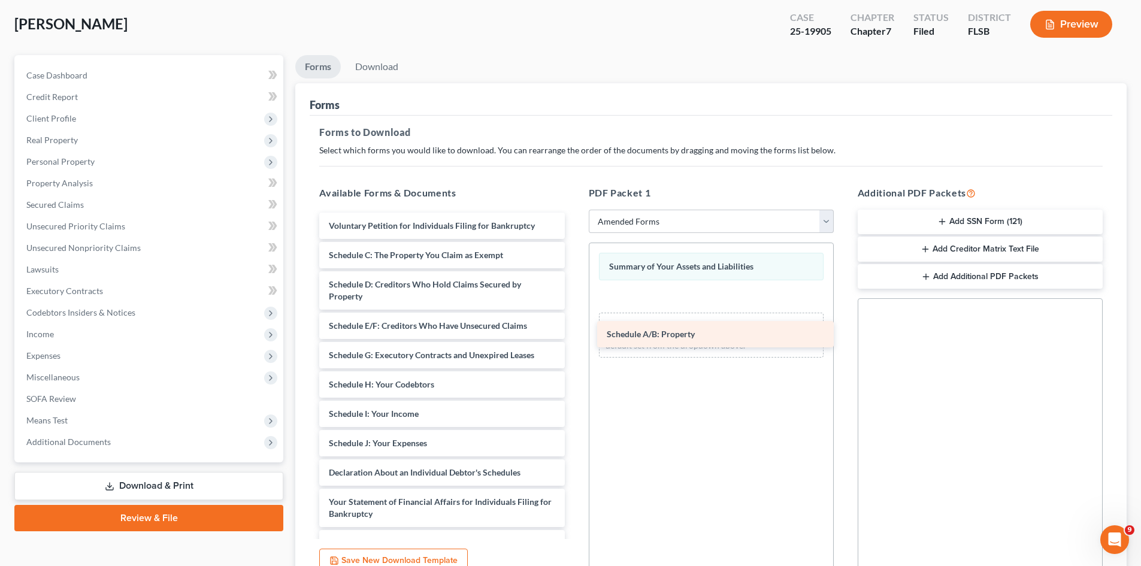
drag, startPoint x: 367, startPoint y: 258, endPoint x: 644, endPoint y: 337, distance: 288.9
click at [574, 337] on div "Schedule A/B: Property Voluntary Petition for Individuals Filing for Bankruptcy…" at bounding box center [442, 470] width 264 height 514
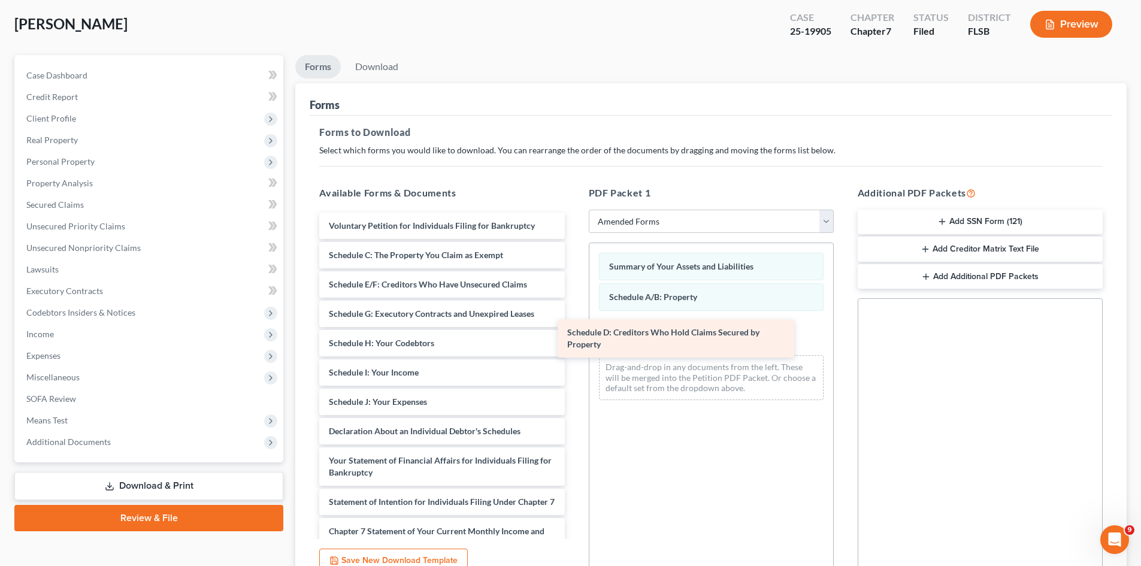
drag, startPoint x: 407, startPoint y: 293, endPoint x: 645, endPoint y: 341, distance: 243.1
click at [574, 341] on div "Schedule D: Creditors Who Hold Claims Secured by Property Voluntary Petition fo…" at bounding box center [442, 449] width 264 height 473
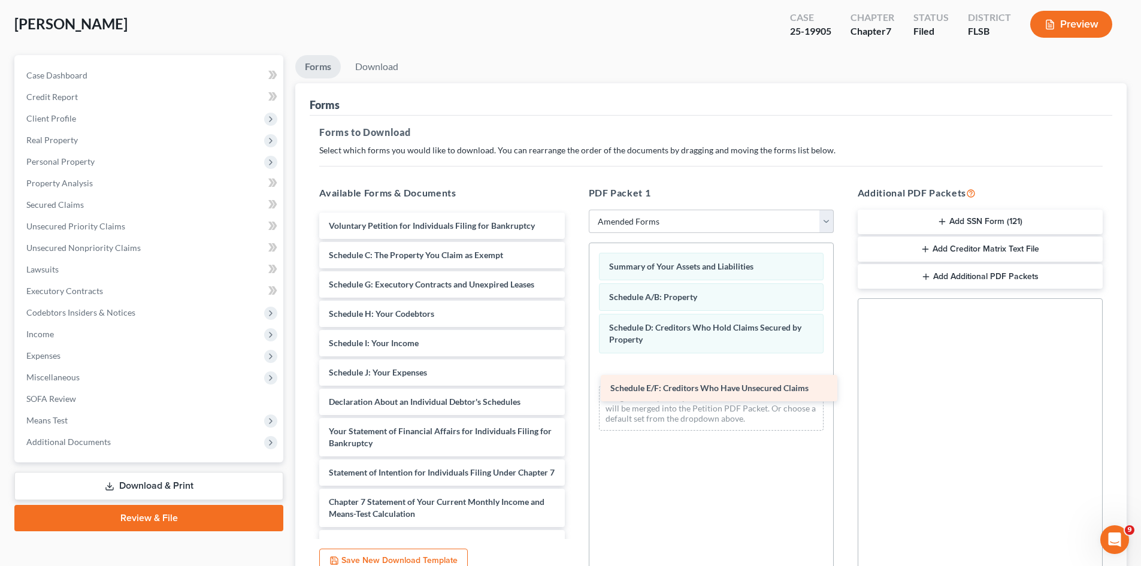
drag, startPoint x: 401, startPoint y: 284, endPoint x: 683, endPoint y: 387, distance: 299.9
click at [574, 387] on div "Schedule E/F: Creditors Who Have Unsecured Claims Voluntary Petition for Indivi…" at bounding box center [442, 435] width 264 height 444
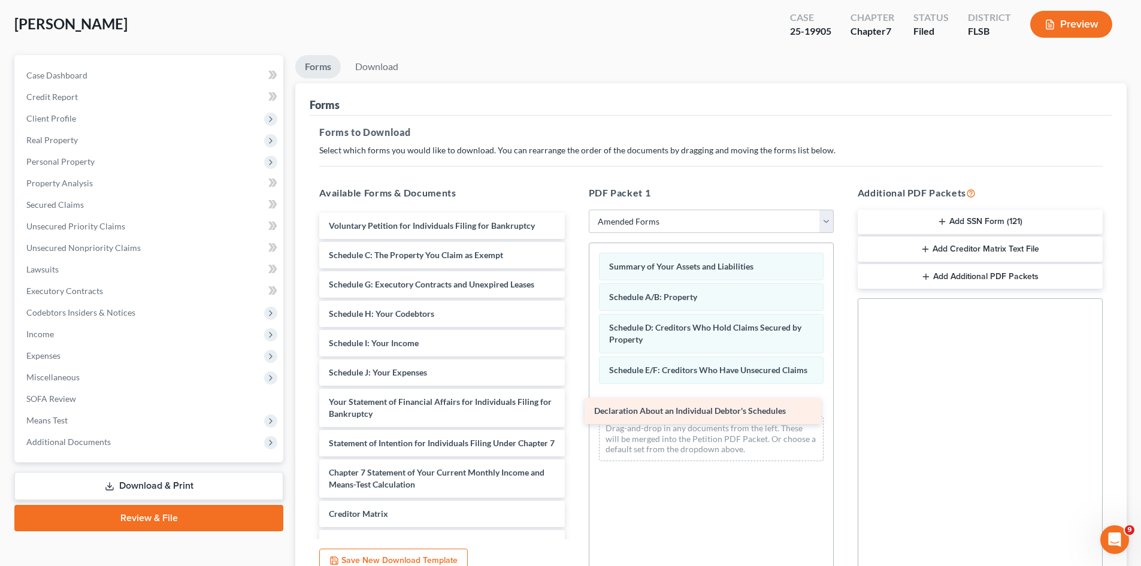
drag, startPoint x: 412, startPoint y: 401, endPoint x: 677, endPoint y: 410, distance: 265.5
click at [574, 410] on div "Declaration About an Individual Debtor's Schedules Voluntary Petition for Indiv…" at bounding box center [442, 420] width 264 height 414
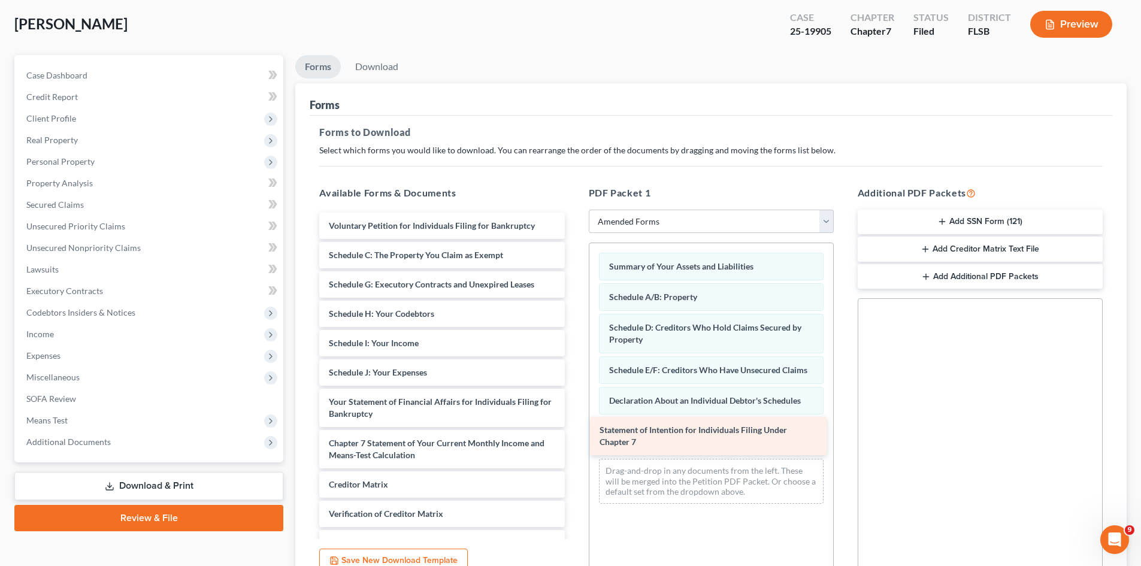
drag, startPoint x: 413, startPoint y: 452, endPoint x: 684, endPoint y: 439, distance: 271.0
click at [574, 439] on div "Statement of Intention for Individuals Filing Under Chapter 7 Voluntary Petitio…" at bounding box center [442, 405] width 264 height 385
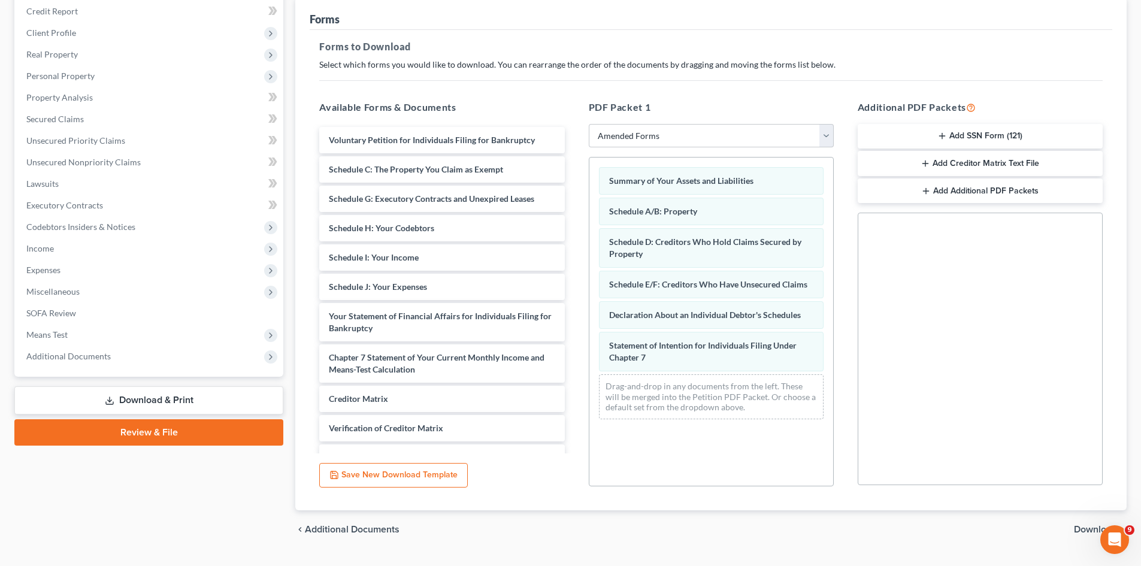
scroll to position [174, 0]
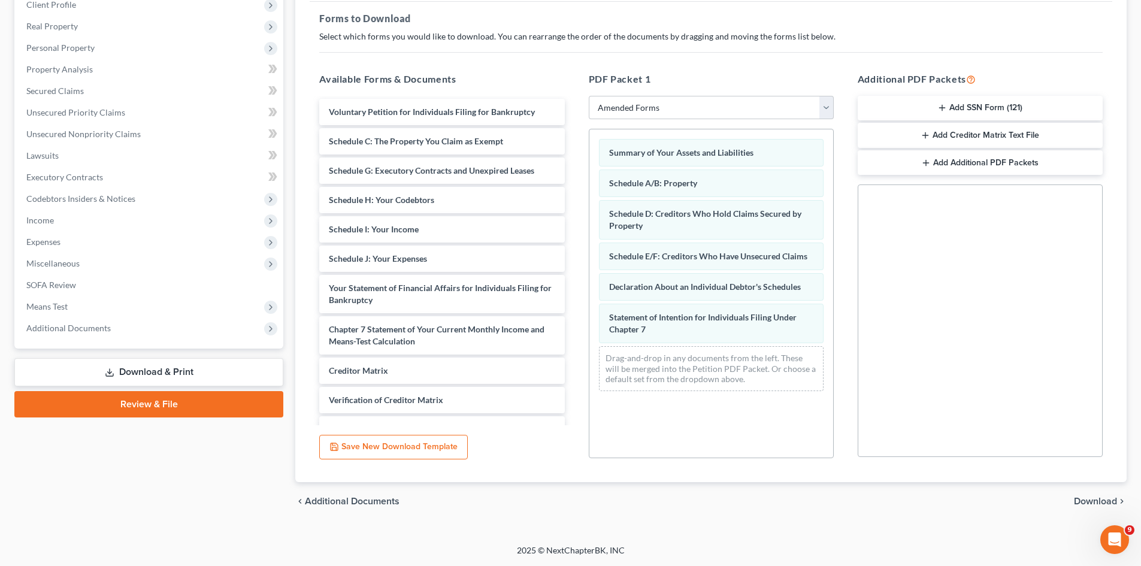
click at [1091, 501] on span "Download" at bounding box center [1095, 501] width 43 height 10
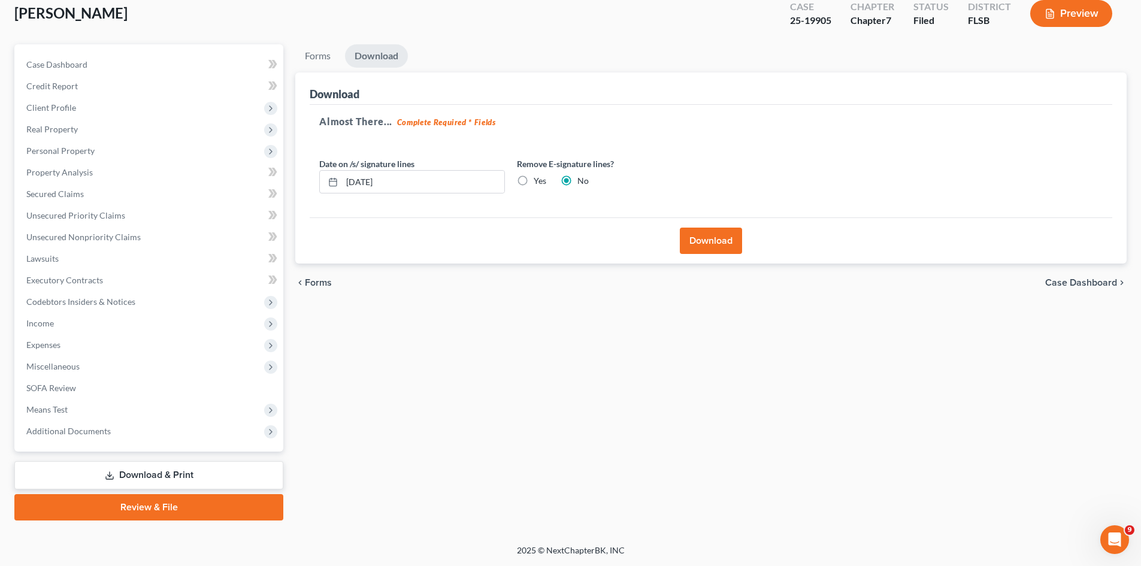
scroll to position [71, 0]
click at [710, 241] on button "Download" at bounding box center [711, 241] width 62 height 26
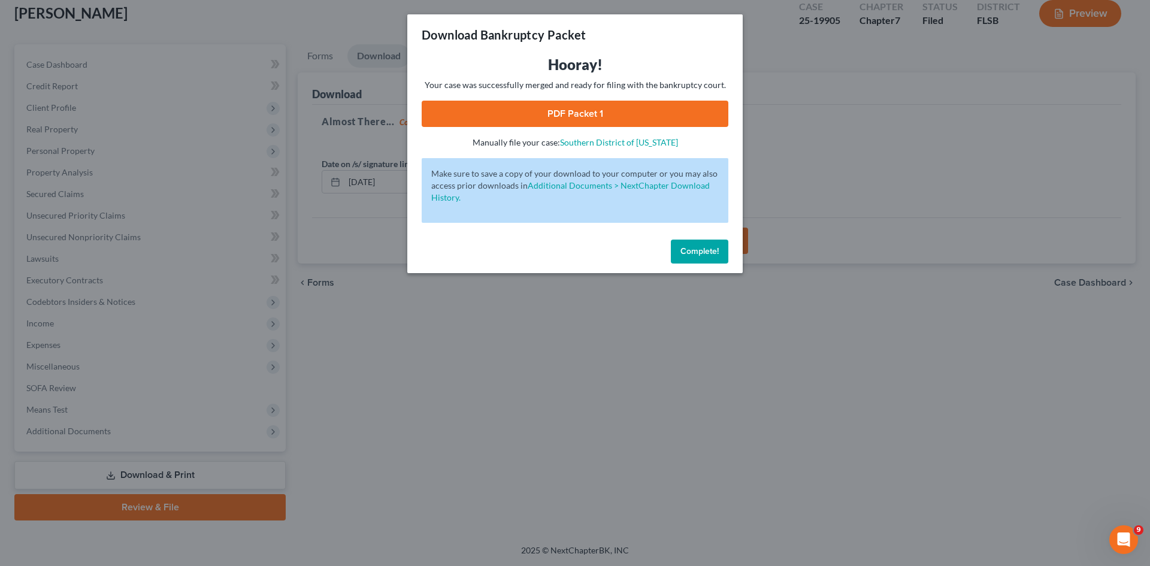
click at [561, 112] on link "PDF Packet 1" at bounding box center [575, 114] width 307 height 26
click at [699, 247] on span "Complete!" at bounding box center [699, 251] width 38 height 10
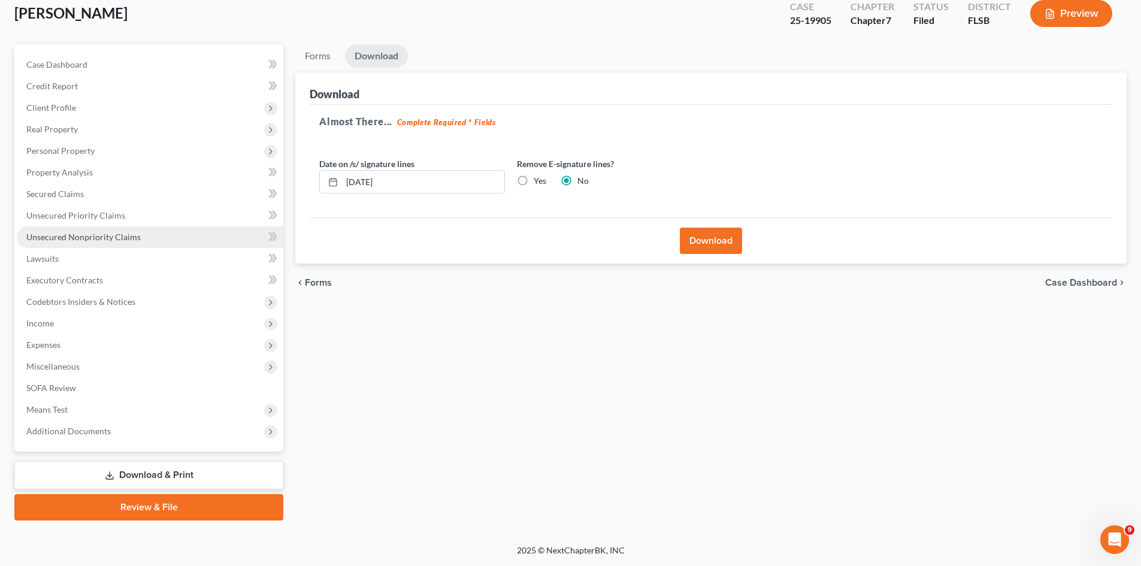
click at [62, 237] on span "Unsecured Nonpriority Claims" at bounding box center [83, 237] width 114 height 10
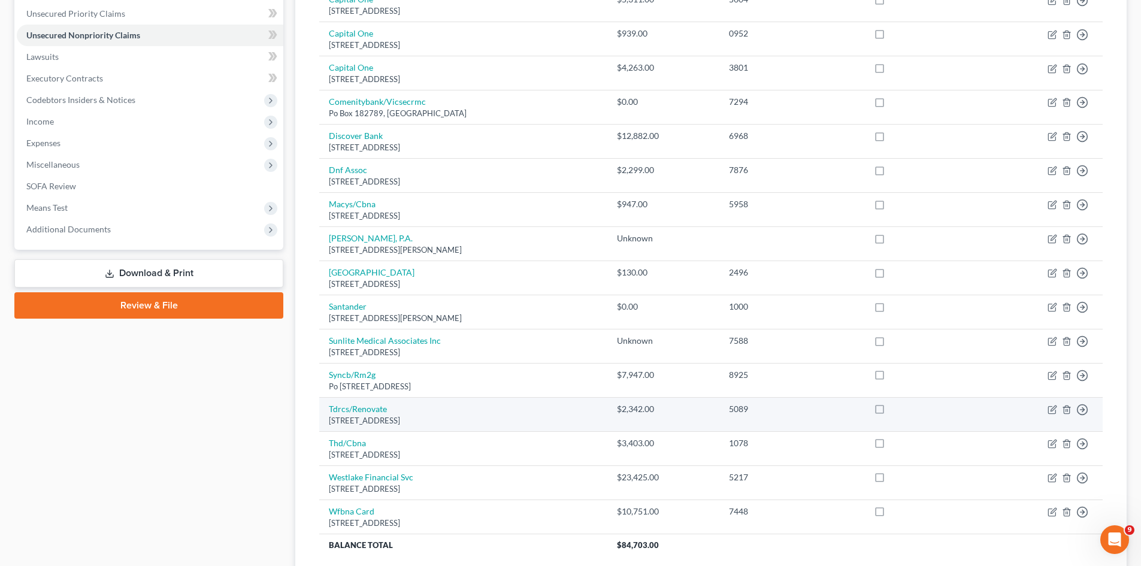
scroll to position [71, 0]
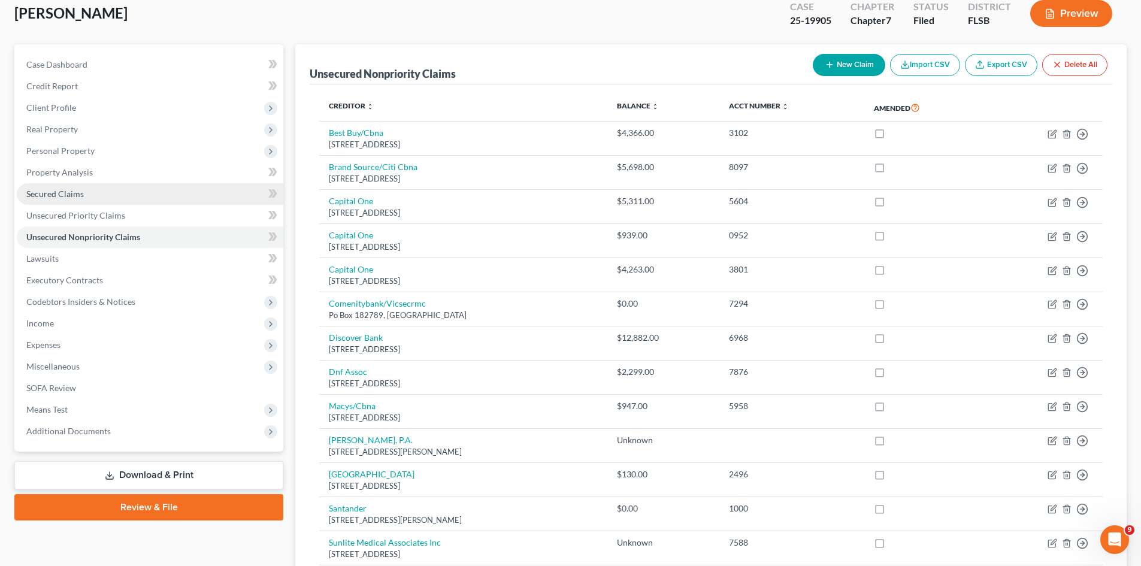
click at [49, 194] on span "Secured Claims" at bounding box center [54, 194] width 57 height 10
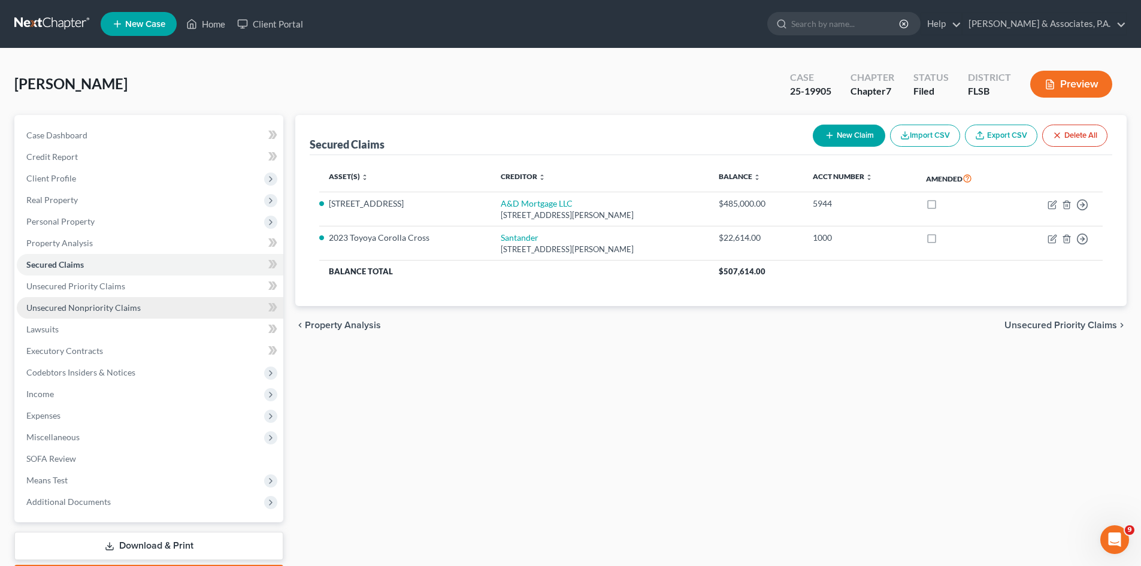
click at [91, 306] on span "Unsecured Nonpriority Claims" at bounding box center [83, 307] width 114 height 10
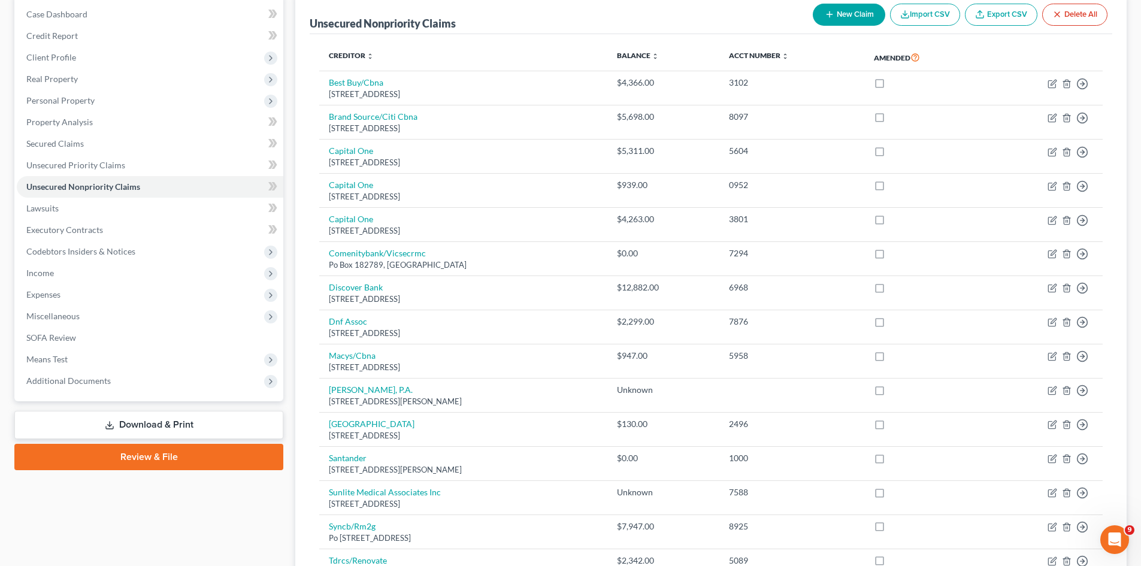
scroll to position [120, 0]
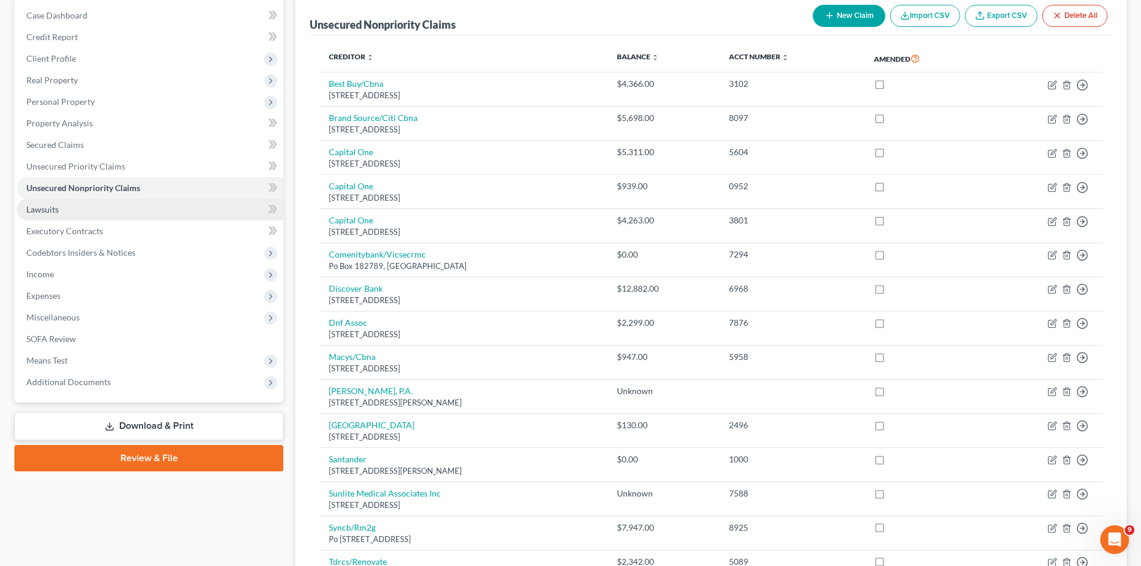
click at [49, 210] on span "Lawsuits" at bounding box center [42, 209] width 32 height 10
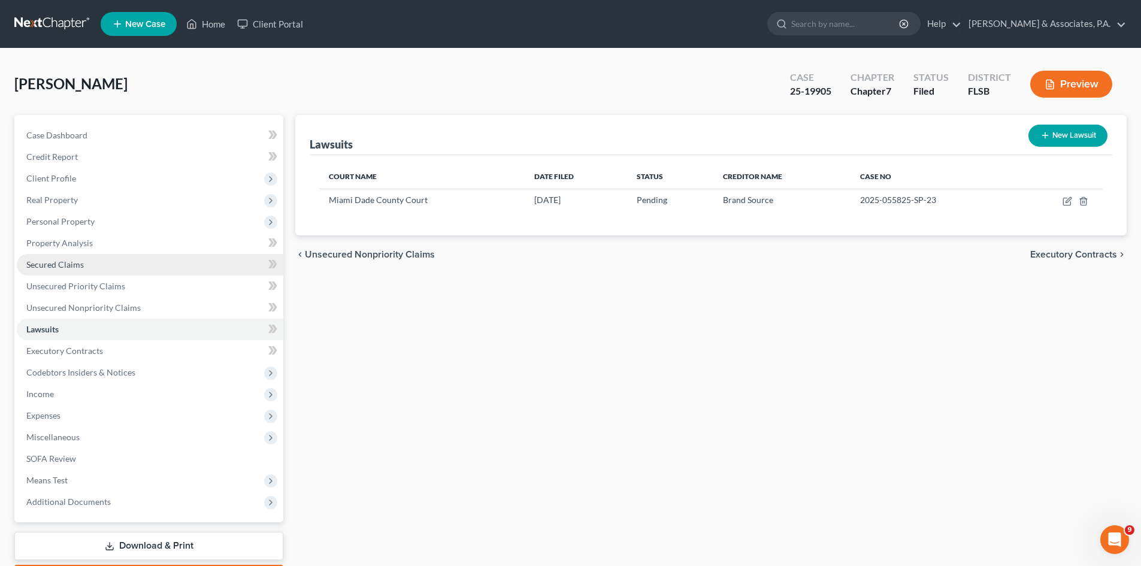
click at [72, 263] on span "Secured Claims" at bounding box center [54, 264] width 57 height 10
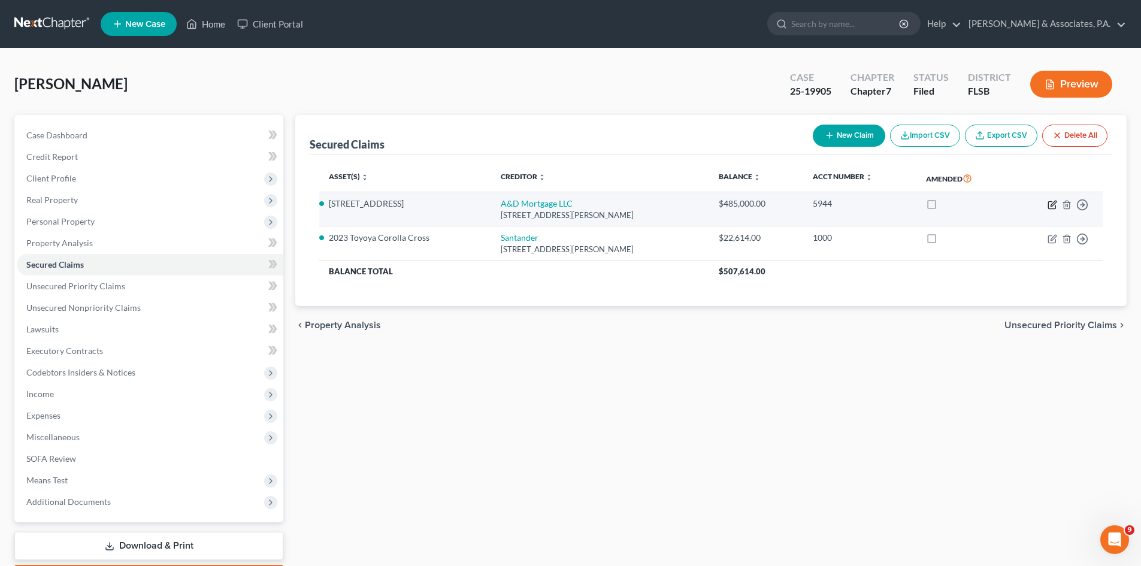
click at [1050, 204] on icon "button" at bounding box center [1052, 205] width 10 height 10
select select "9"
select select "5"
select select "0"
select select "4"
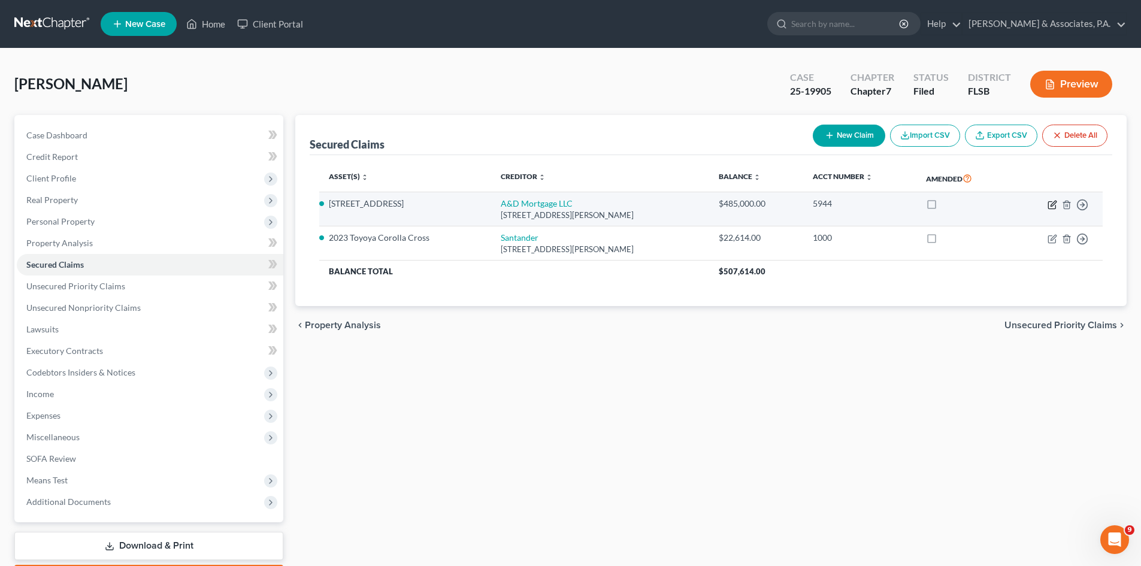
select select "0"
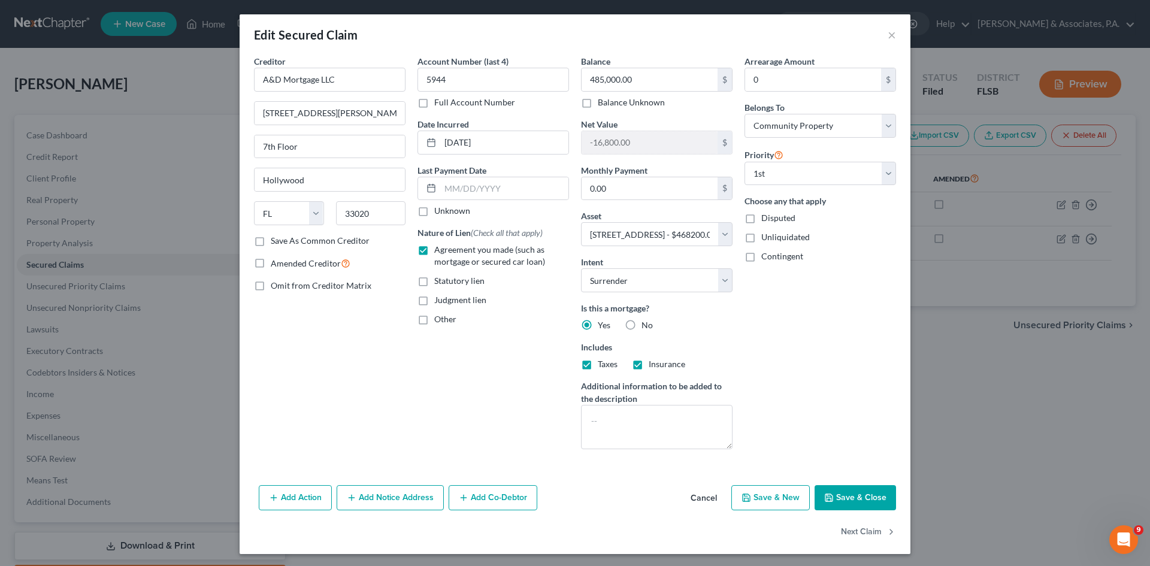
click at [843, 498] on button "Save & Close" at bounding box center [854, 497] width 81 height 25
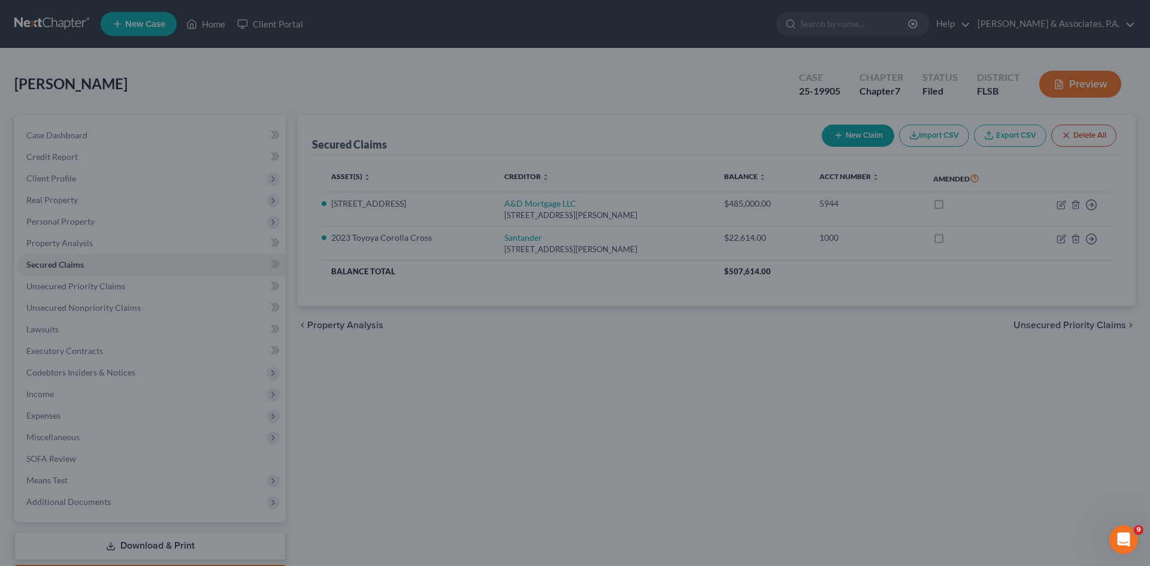
select select "5"
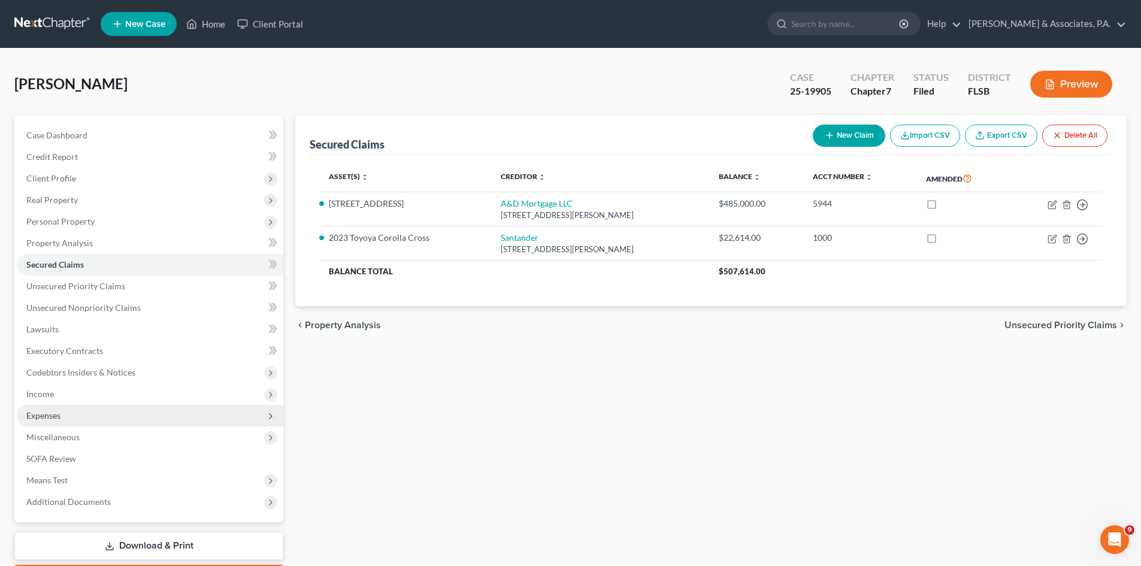
click at [78, 419] on span "Expenses" at bounding box center [150, 416] width 267 height 22
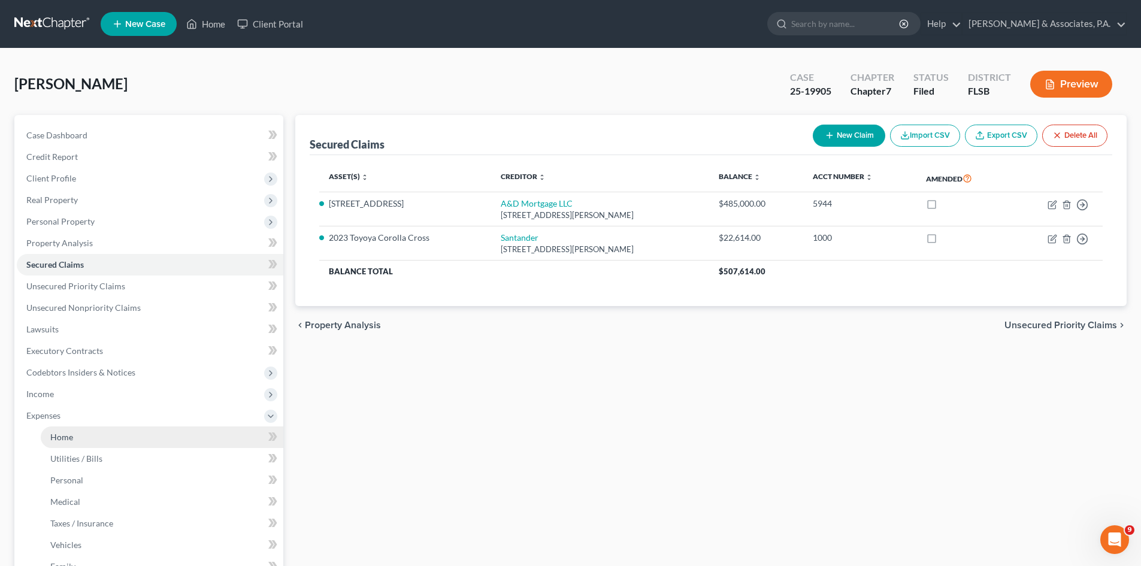
click at [87, 442] on link "Home" at bounding box center [162, 437] width 243 height 22
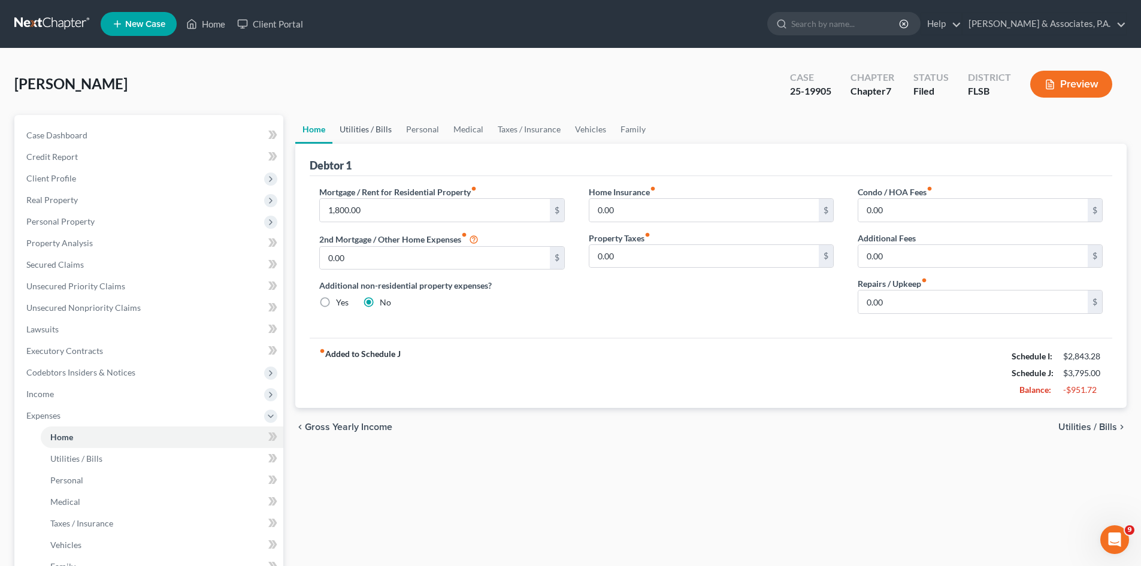
click at [368, 126] on link "Utilities / Bills" at bounding box center [365, 129] width 66 height 29
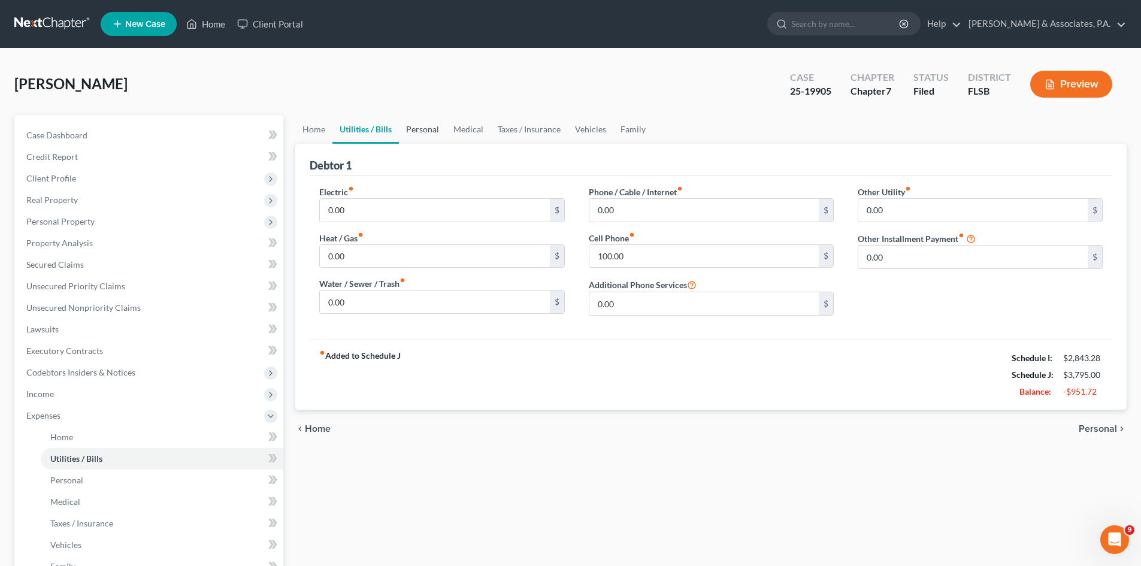
click at [420, 128] on link "Personal" at bounding box center [422, 129] width 47 height 29
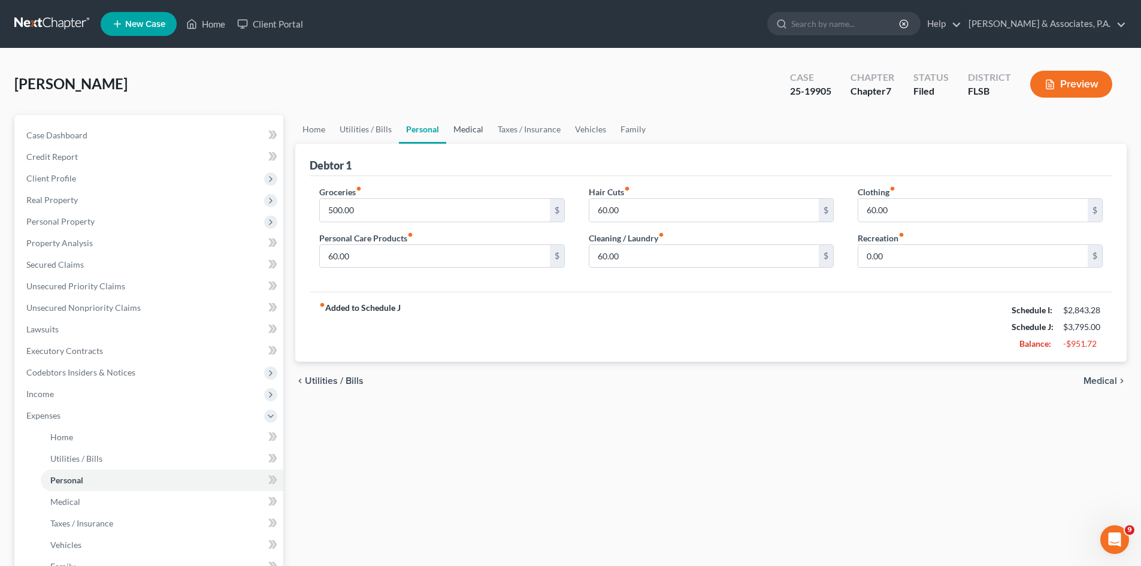
click at [474, 126] on link "Medical" at bounding box center [468, 129] width 44 height 29
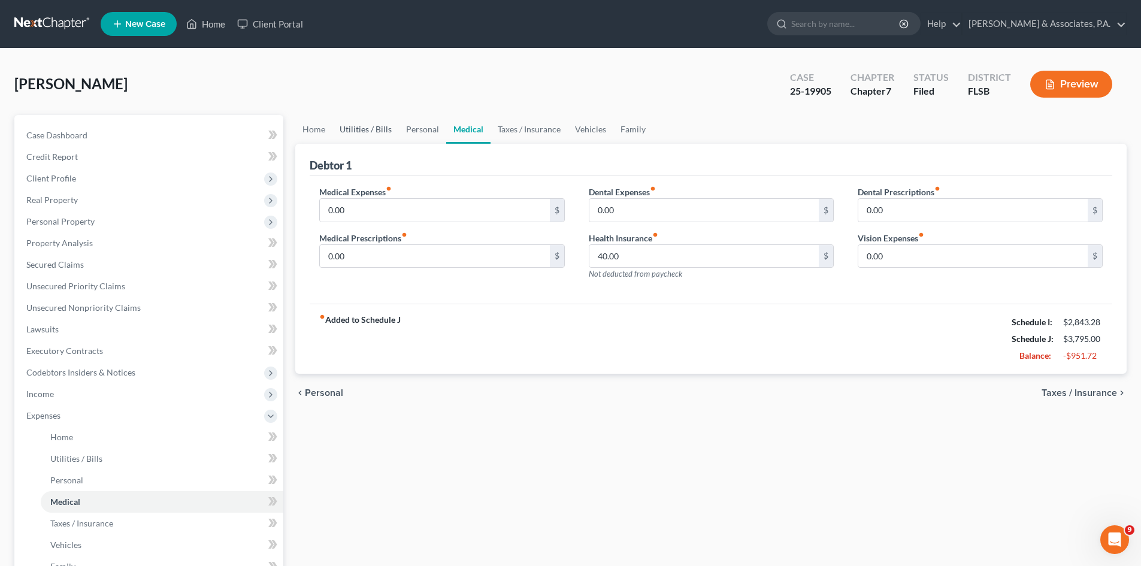
click at [359, 130] on link "Utilities / Bills" at bounding box center [365, 129] width 66 height 29
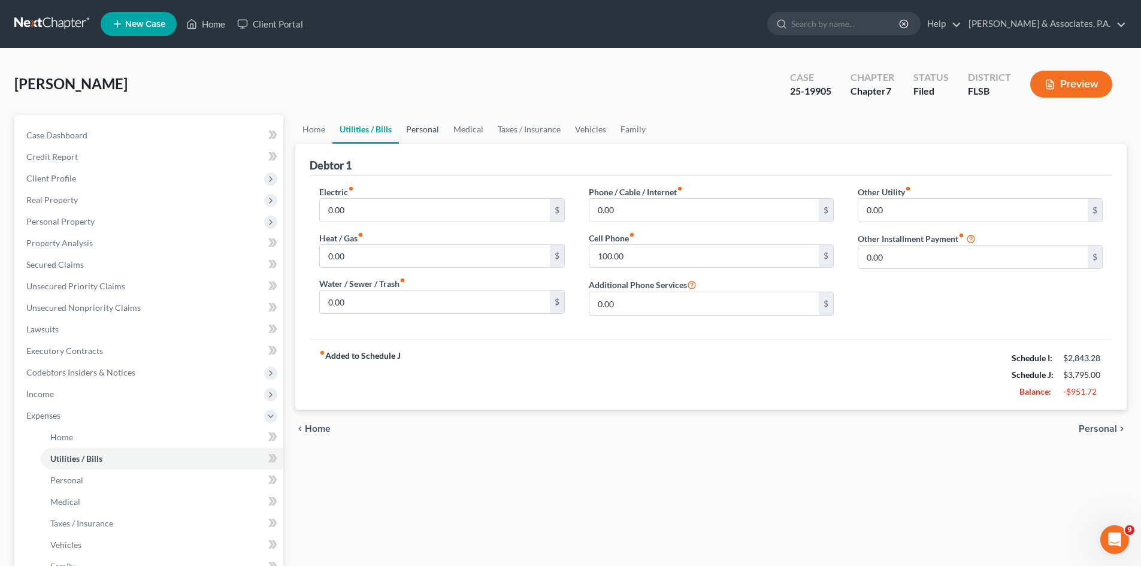
click at [426, 128] on link "Personal" at bounding box center [422, 129] width 47 height 29
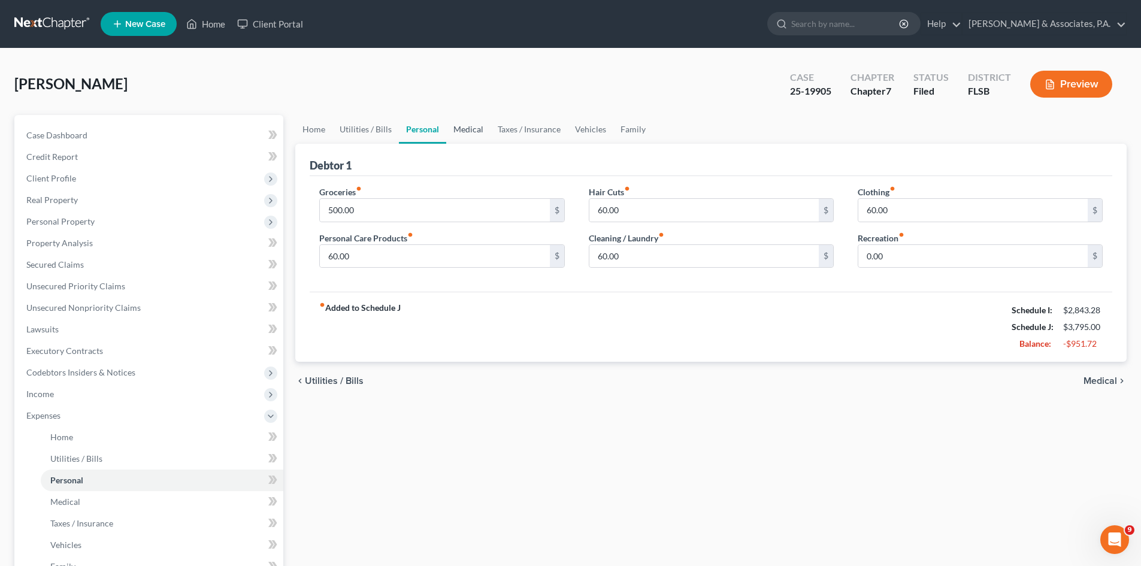
click at [465, 132] on link "Medical" at bounding box center [468, 129] width 44 height 29
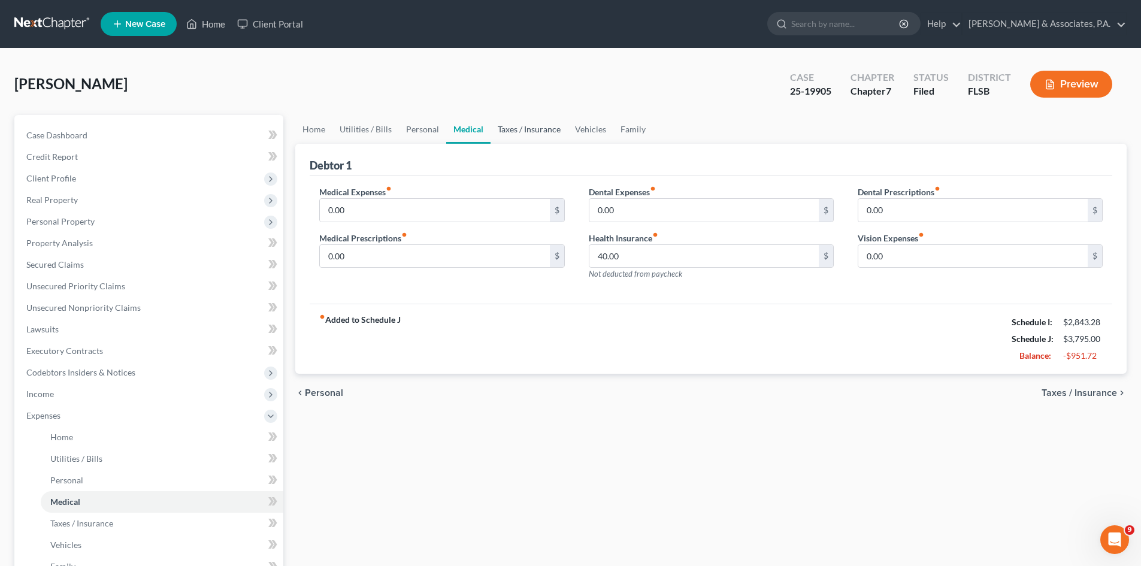
click at [528, 132] on link "Taxes / Insurance" at bounding box center [528, 129] width 77 height 29
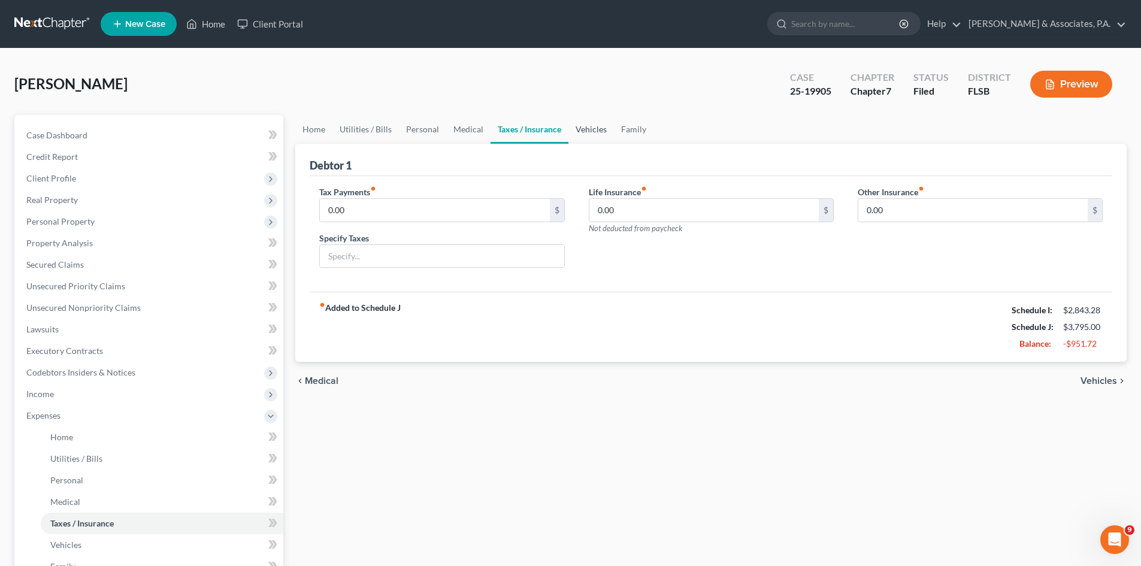
click at [586, 129] on link "Vehicles" at bounding box center [591, 129] width 46 height 29
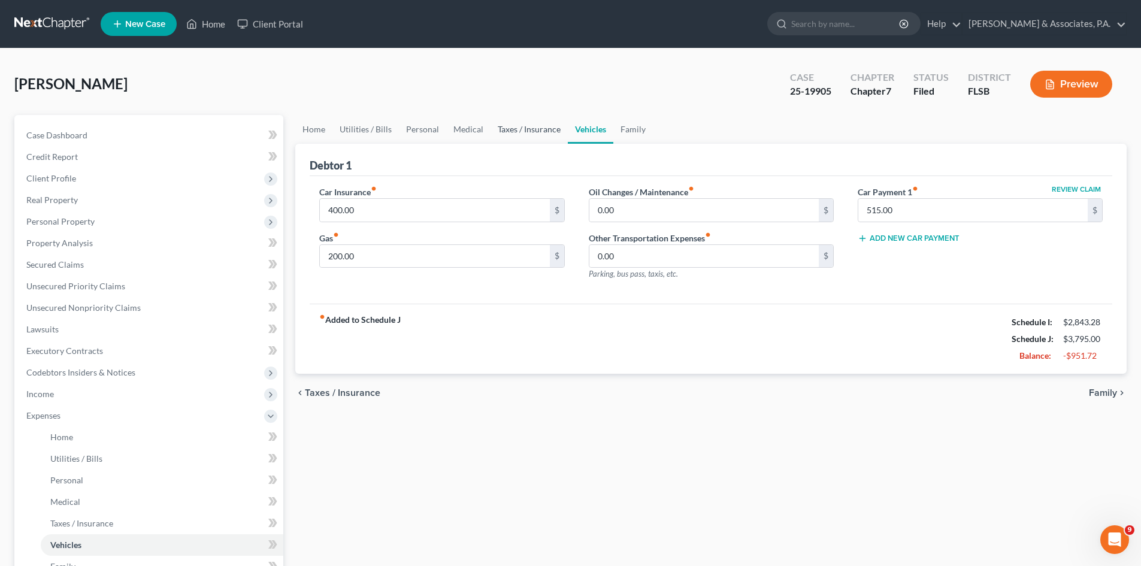
click at [519, 131] on link "Taxes / Insurance" at bounding box center [528, 129] width 77 height 29
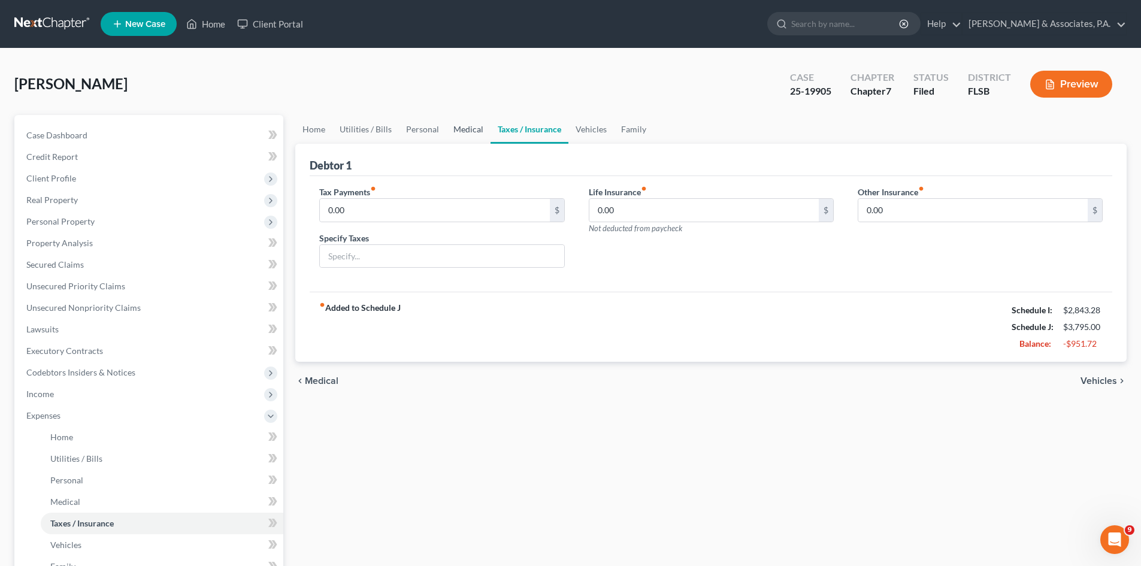
click at [464, 128] on link "Medical" at bounding box center [468, 129] width 44 height 29
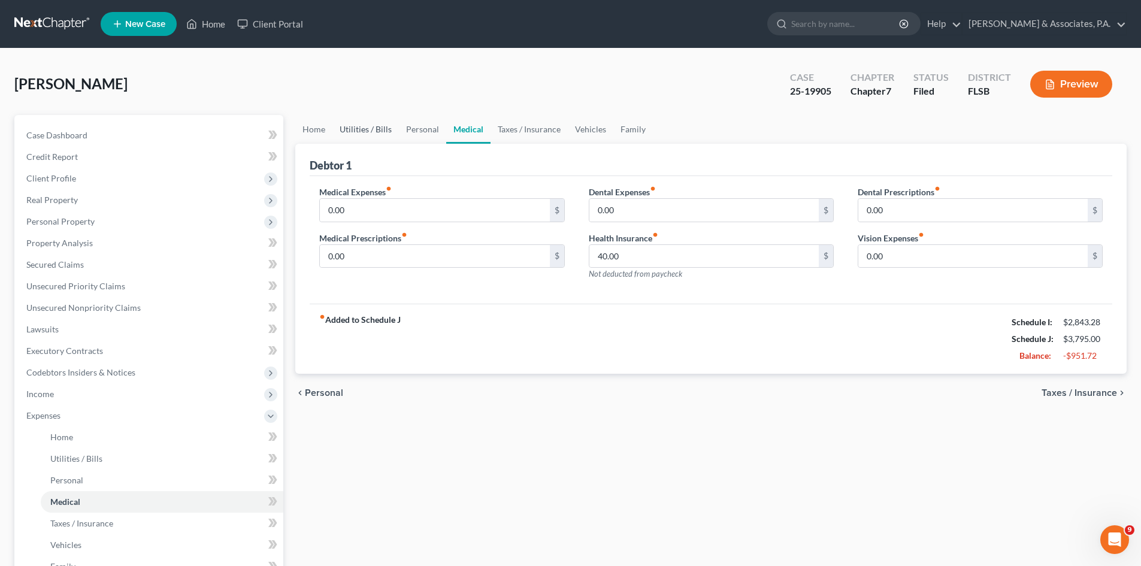
click at [369, 128] on link "Utilities / Bills" at bounding box center [365, 129] width 66 height 29
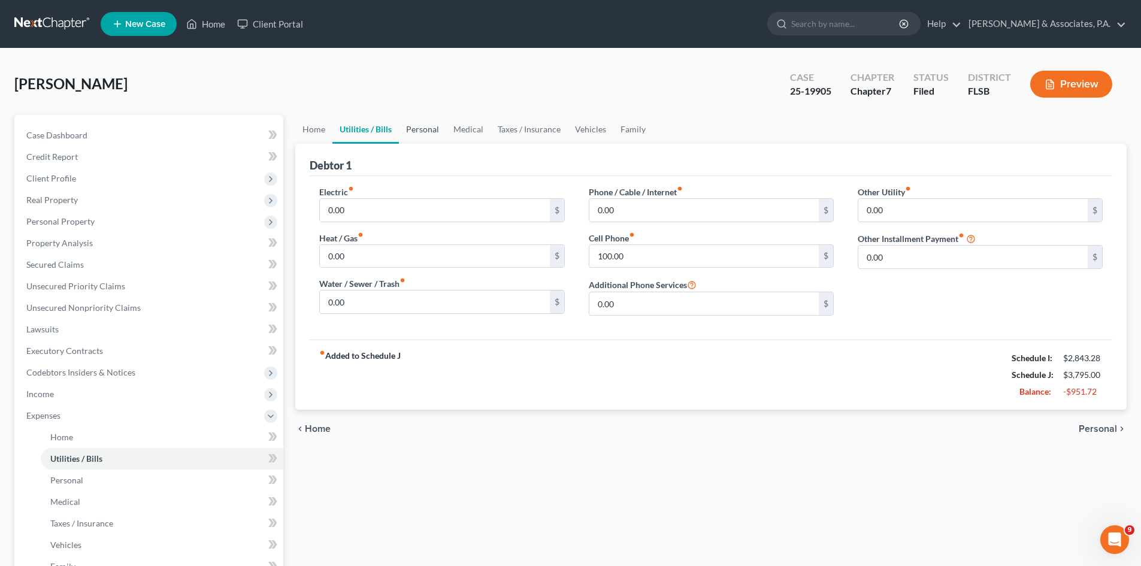
click at [416, 129] on link "Personal" at bounding box center [422, 129] width 47 height 29
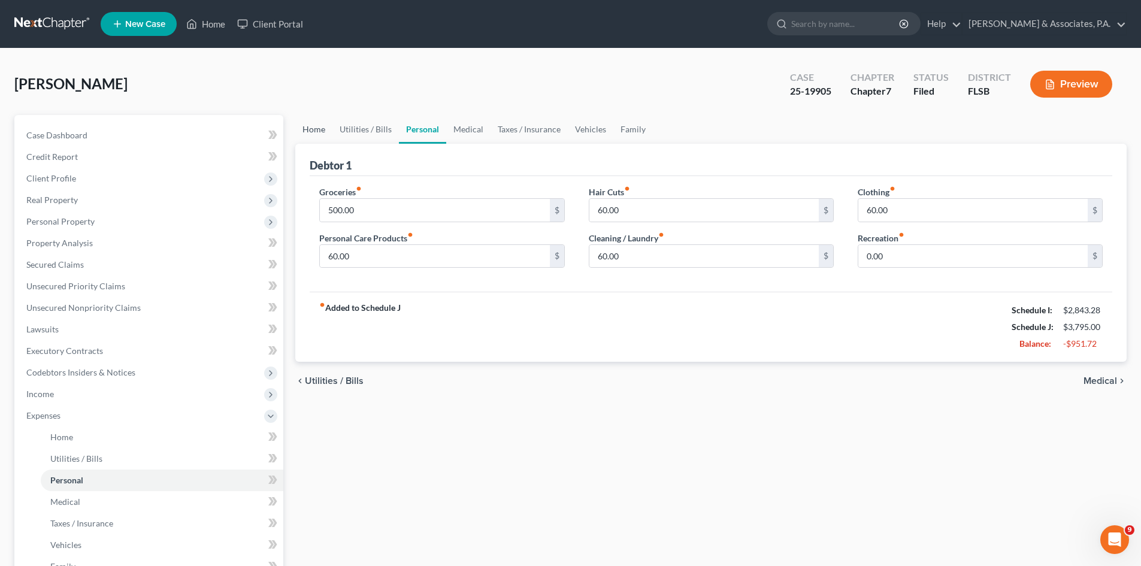
click at [310, 129] on link "Home" at bounding box center [313, 129] width 37 height 29
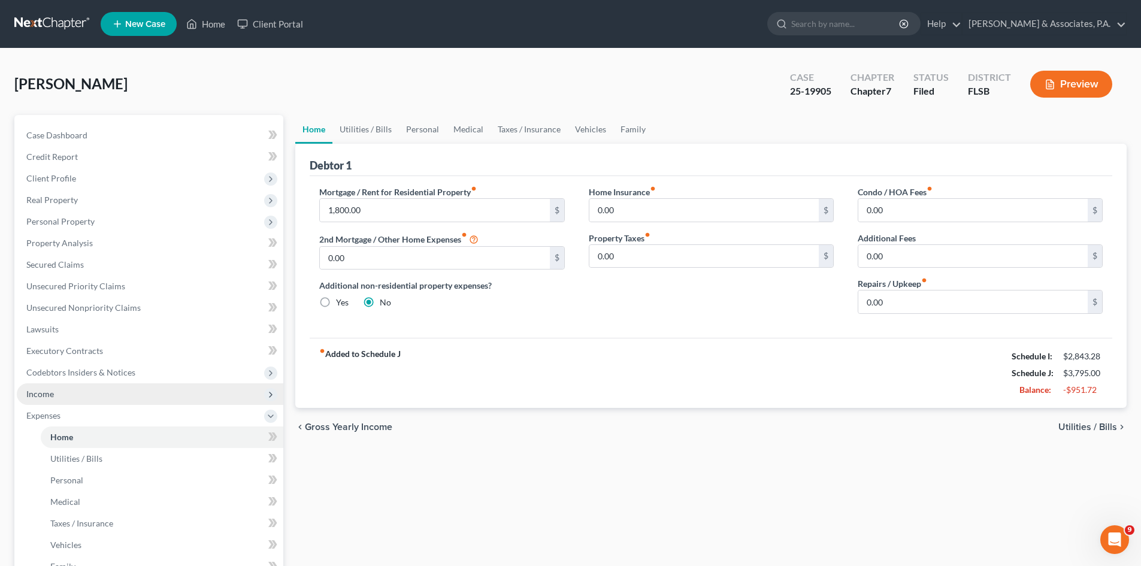
click at [70, 397] on span "Income" at bounding box center [150, 394] width 267 height 22
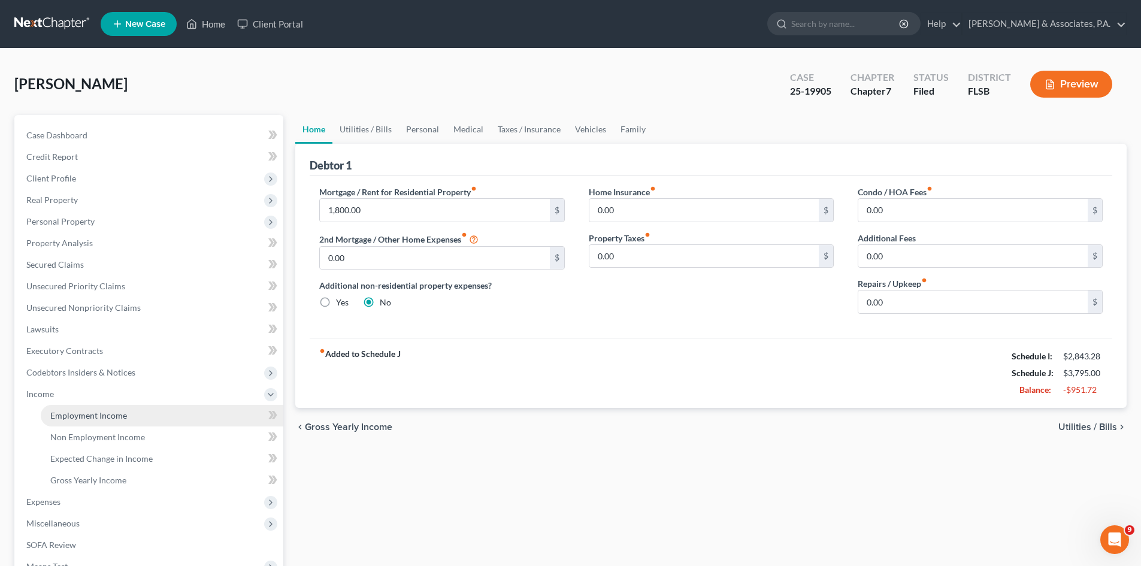
click at [83, 417] on span "Employment Income" at bounding box center [88, 415] width 77 height 10
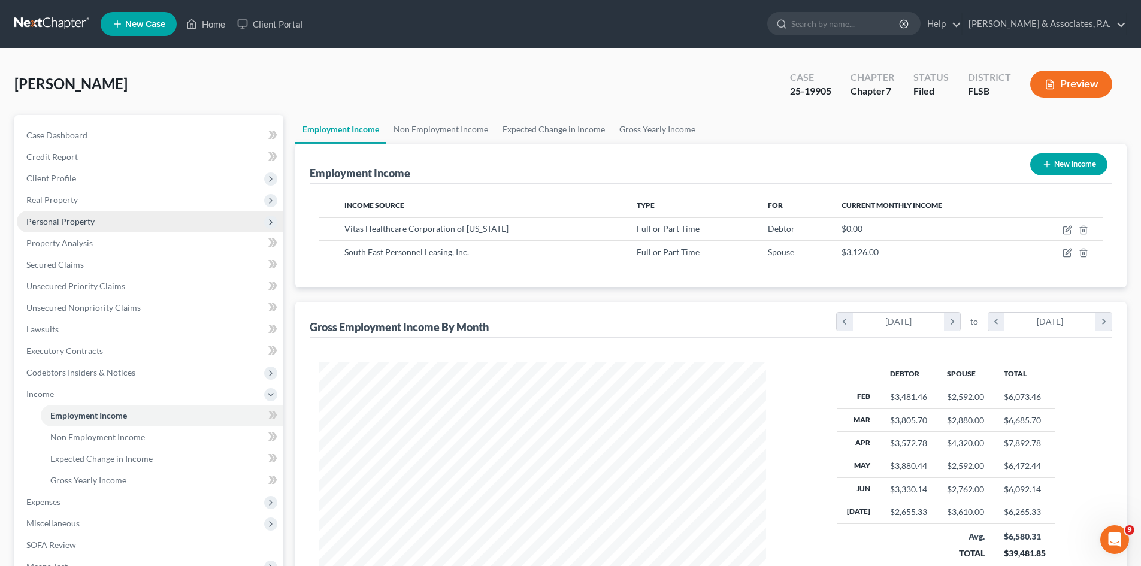
click at [54, 219] on span "Personal Property" at bounding box center [60, 221] width 68 height 10
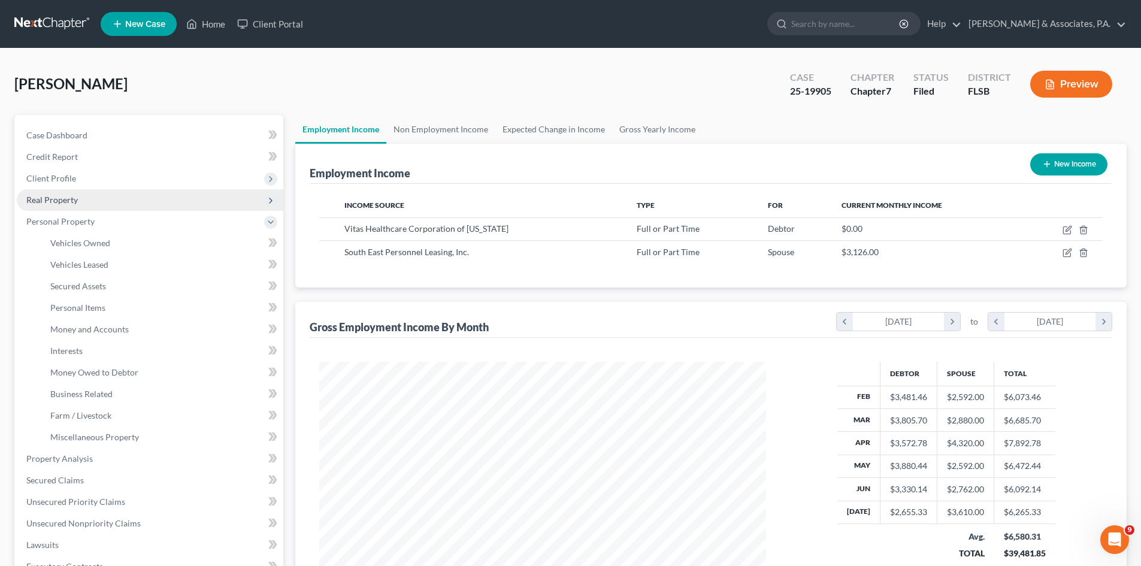
click at [66, 198] on span "Real Property" at bounding box center [52, 200] width 52 height 10
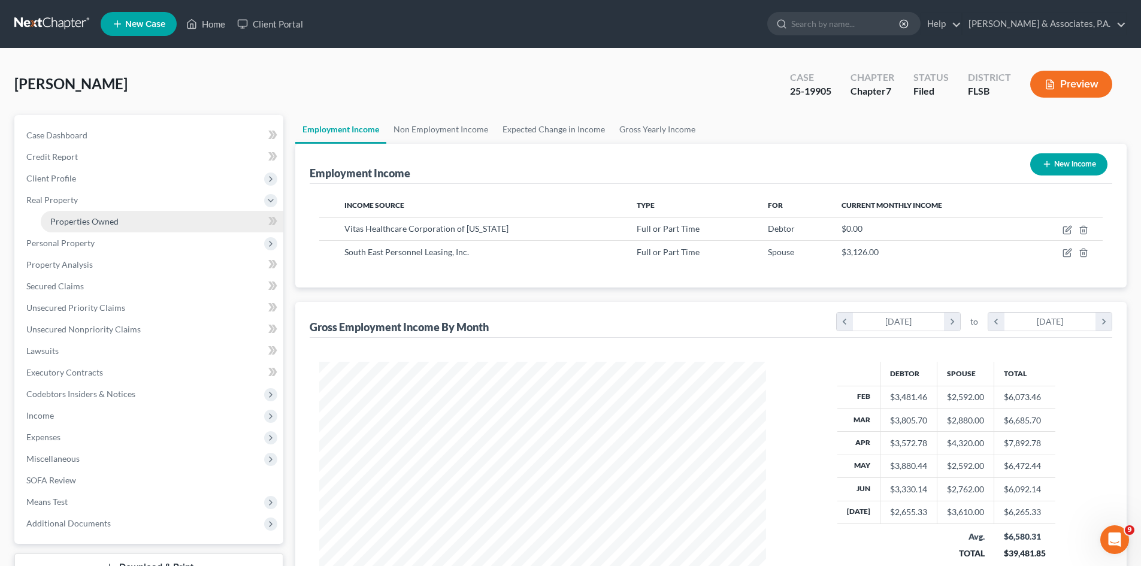
click at [88, 222] on span "Properties Owned" at bounding box center [84, 221] width 68 height 10
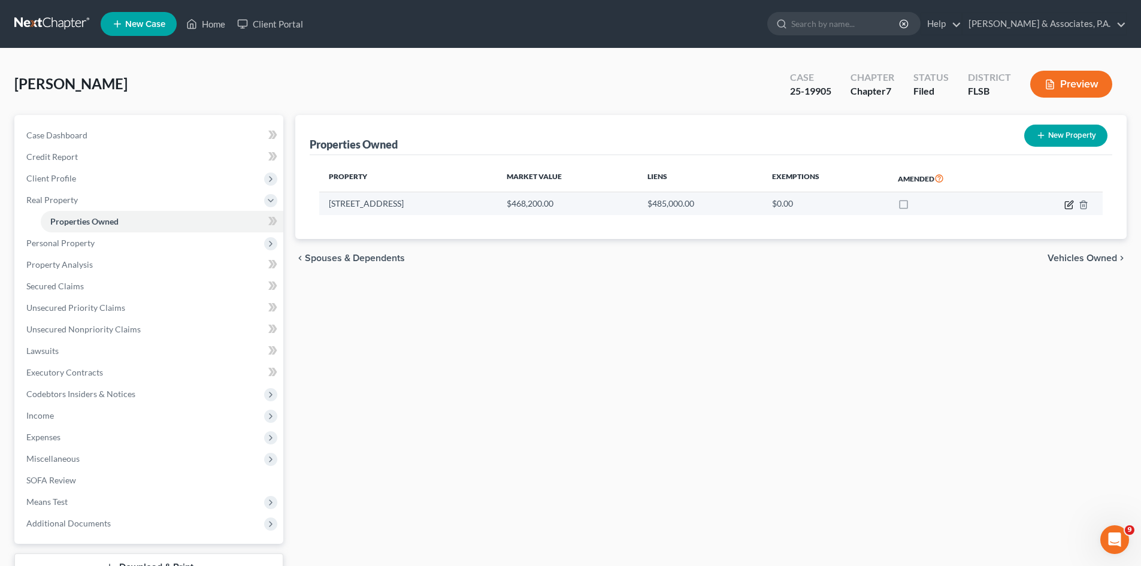
click at [1068, 203] on icon "button" at bounding box center [1069, 205] width 10 height 10
select select "9"
select select "34"
select select "3"
select select "0"
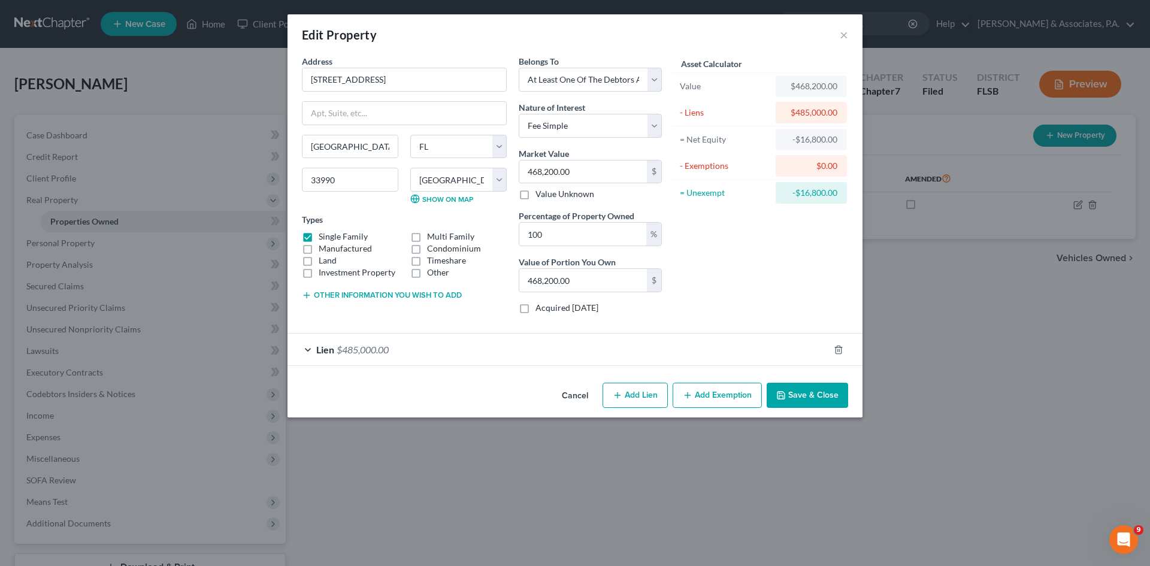
click at [370, 295] on button "Other information you wish to add" at bounding box center [382, 295] width 160 height 10
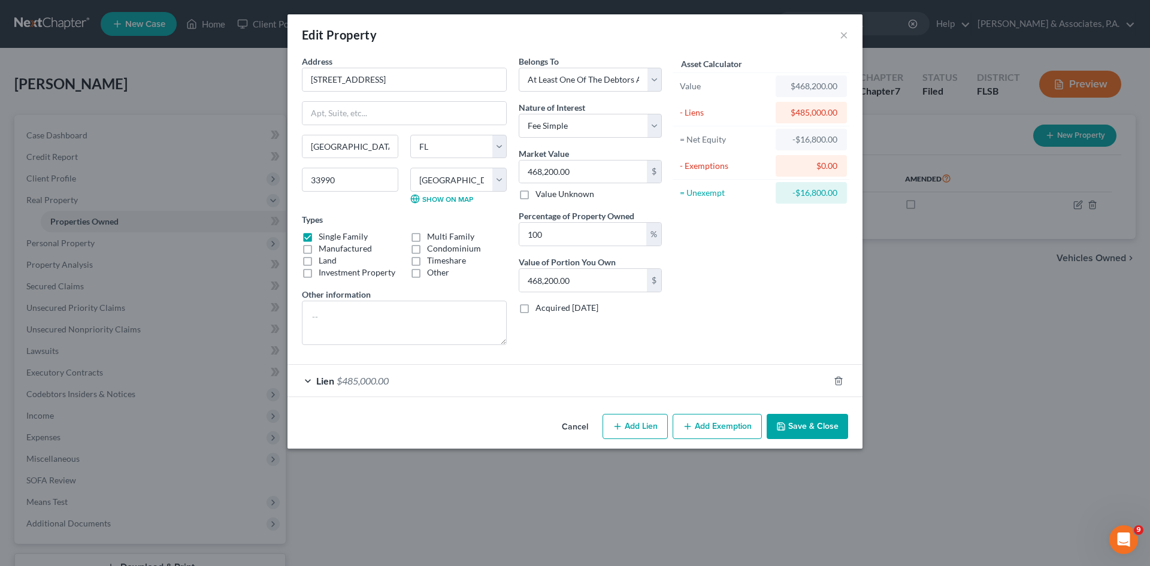
click at [519, 378] on div "Lien $485,000.00" at bounding box center [557, 381] width 541 height 32
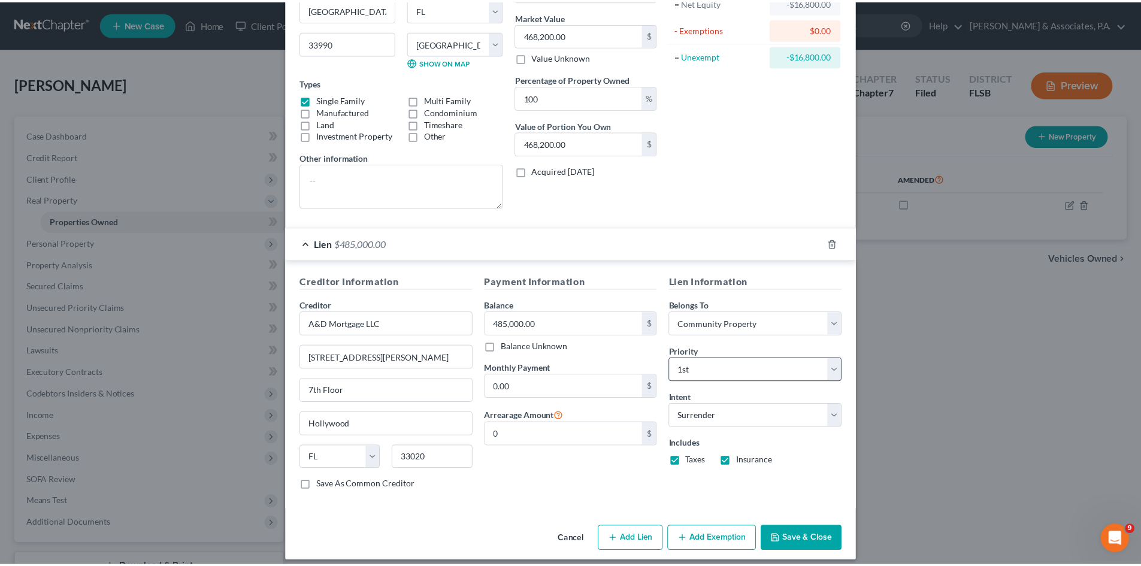
scroll to position [147, 0]
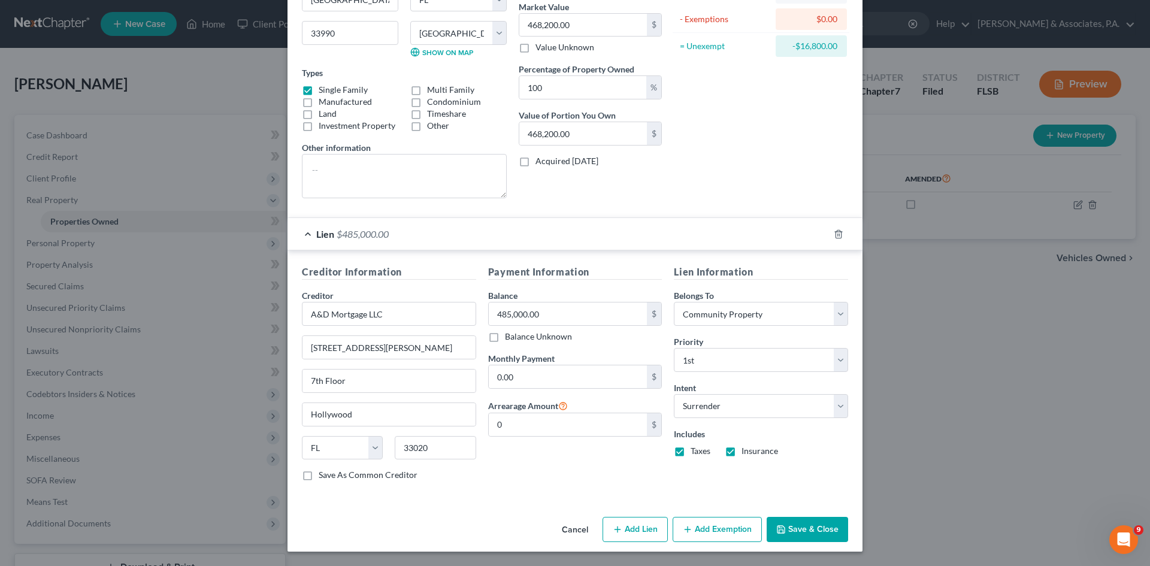
click at [810, 531] on button "Save & Close" at bounding box center [807, 529] width 81 height 25
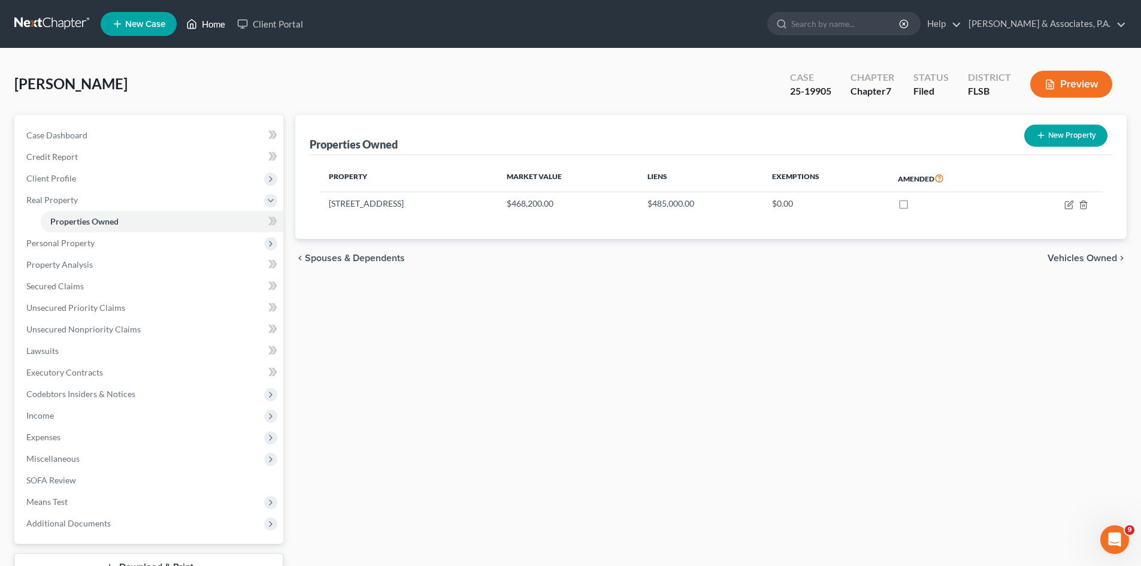
click at [208, 25] on link "Home" at bounding box center [205, 24] width 51 height 22
